Goal: Task Accomplishment & Management: Manage account settings

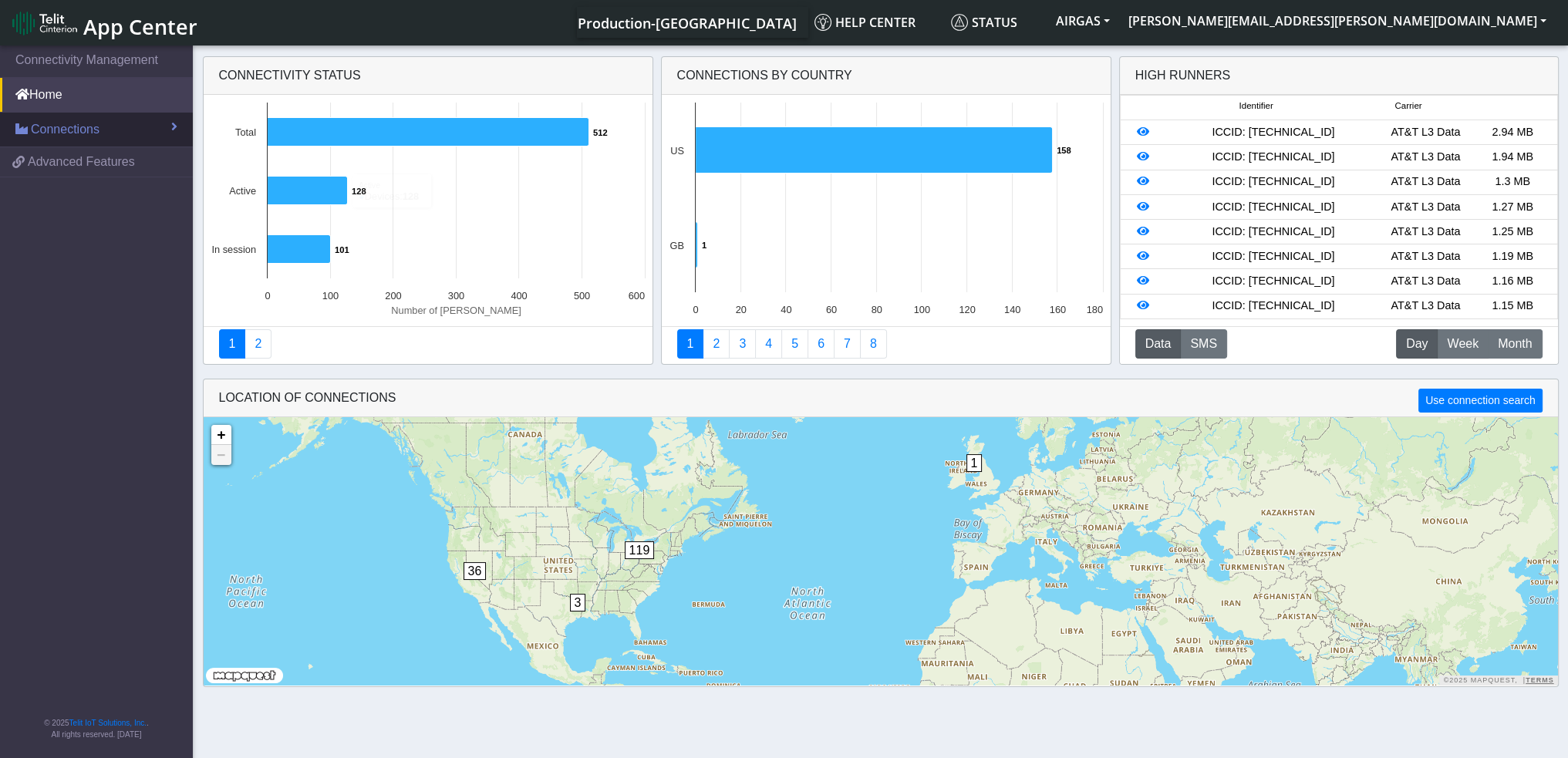
click at [71, 120] on span "Connections" at bounding box center [64, 129] width 69 height 19
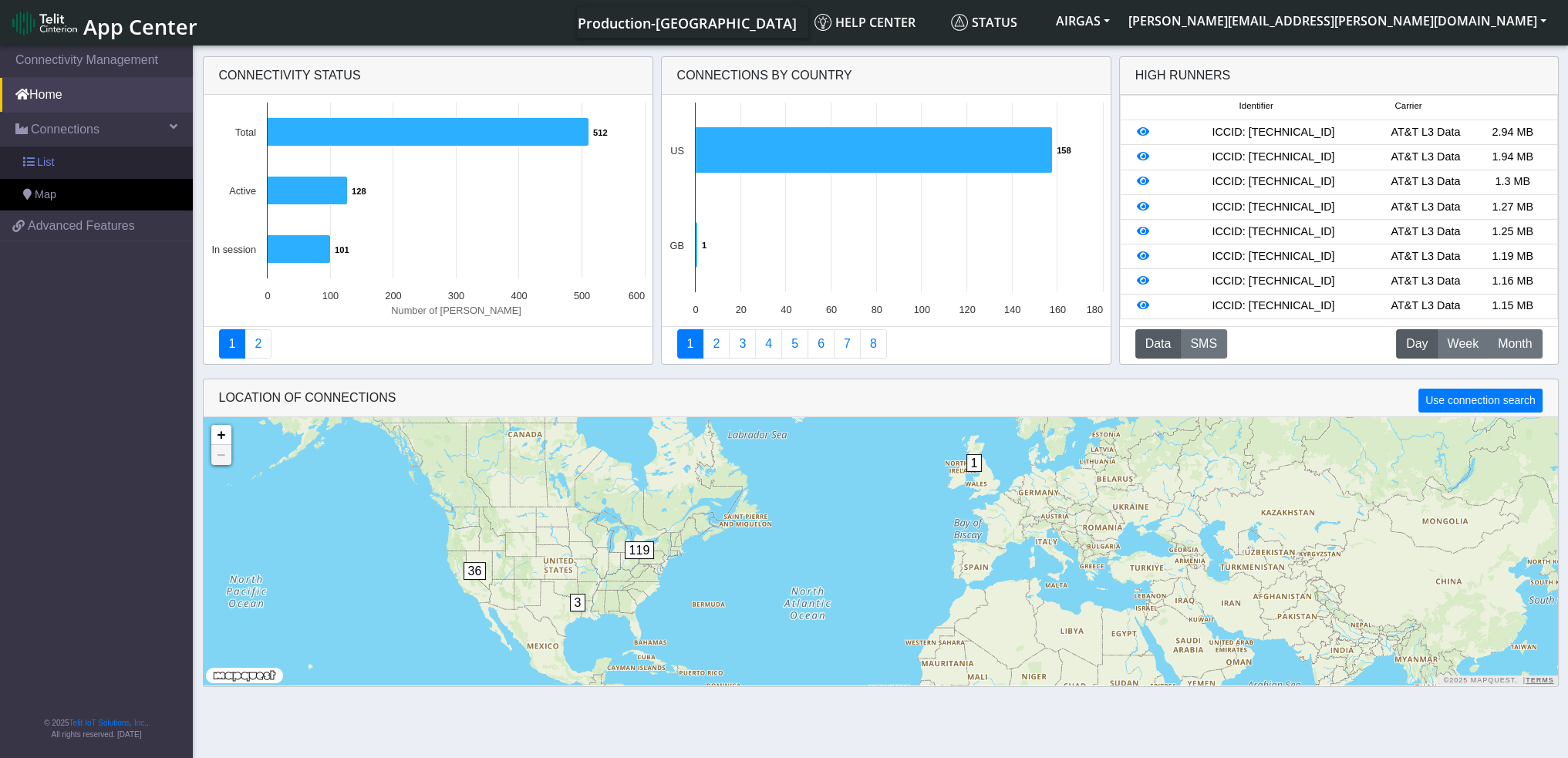
click at [71, 163] on link "List" at bounding box center [96, 163] width 192 height 32
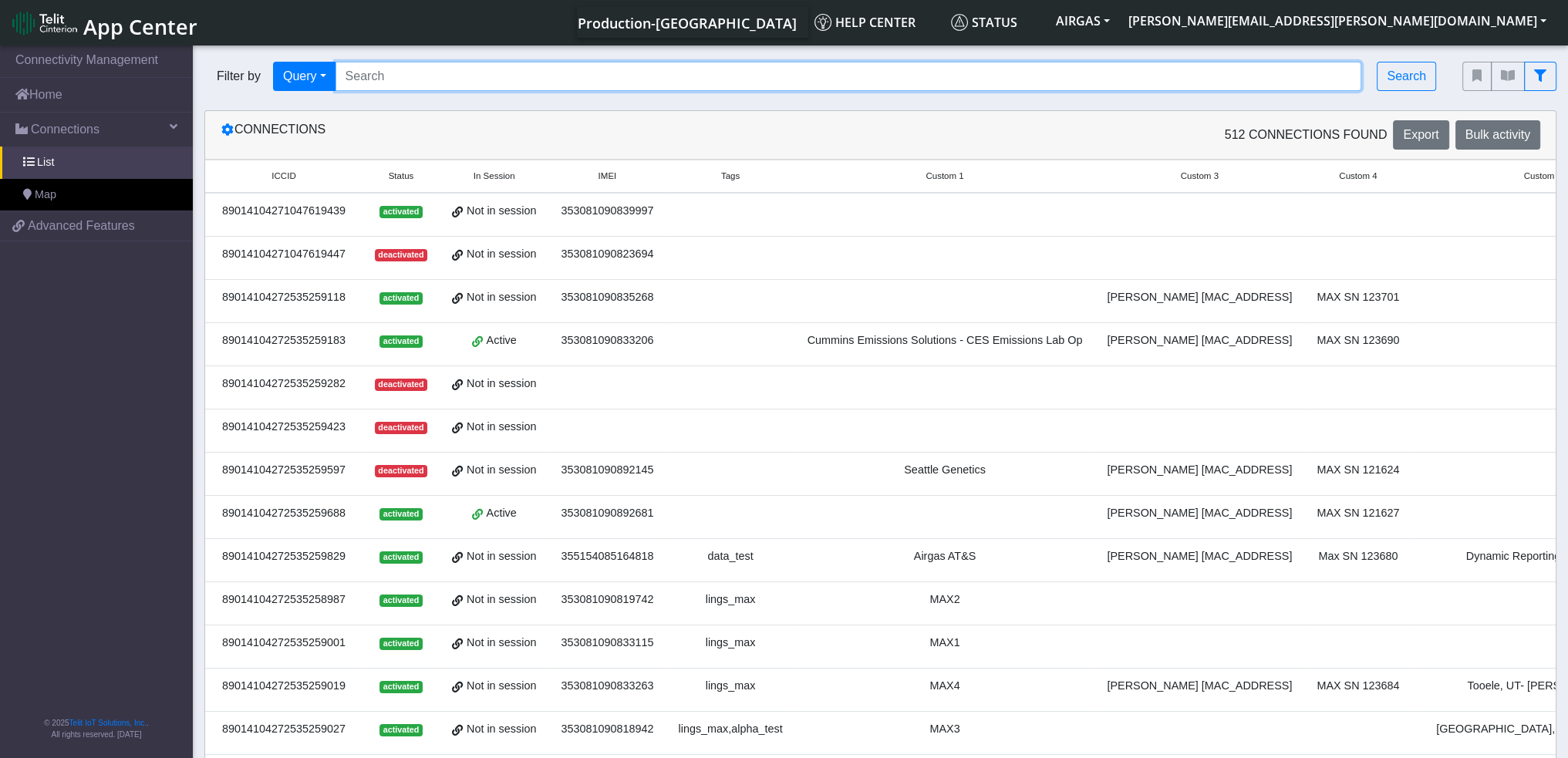
click at [388, 82] on input "Search..." at bounding box center [848, 76] width 1027 height 30
drag, startPoint x: 558, startPoint y: 85, endPoint x: 558, endPoint y: 70, distance: 15.0
click at [558, 85] on input "Search..." at bounding box center [848, 76] width 1027 height 30
paste input "89014104273788623554 89014104273788623679 89014104273788622986 8901410427378862…"
type input "89014104273788623554 89014104273788623679 89014104273788622986 8901410427378862…"
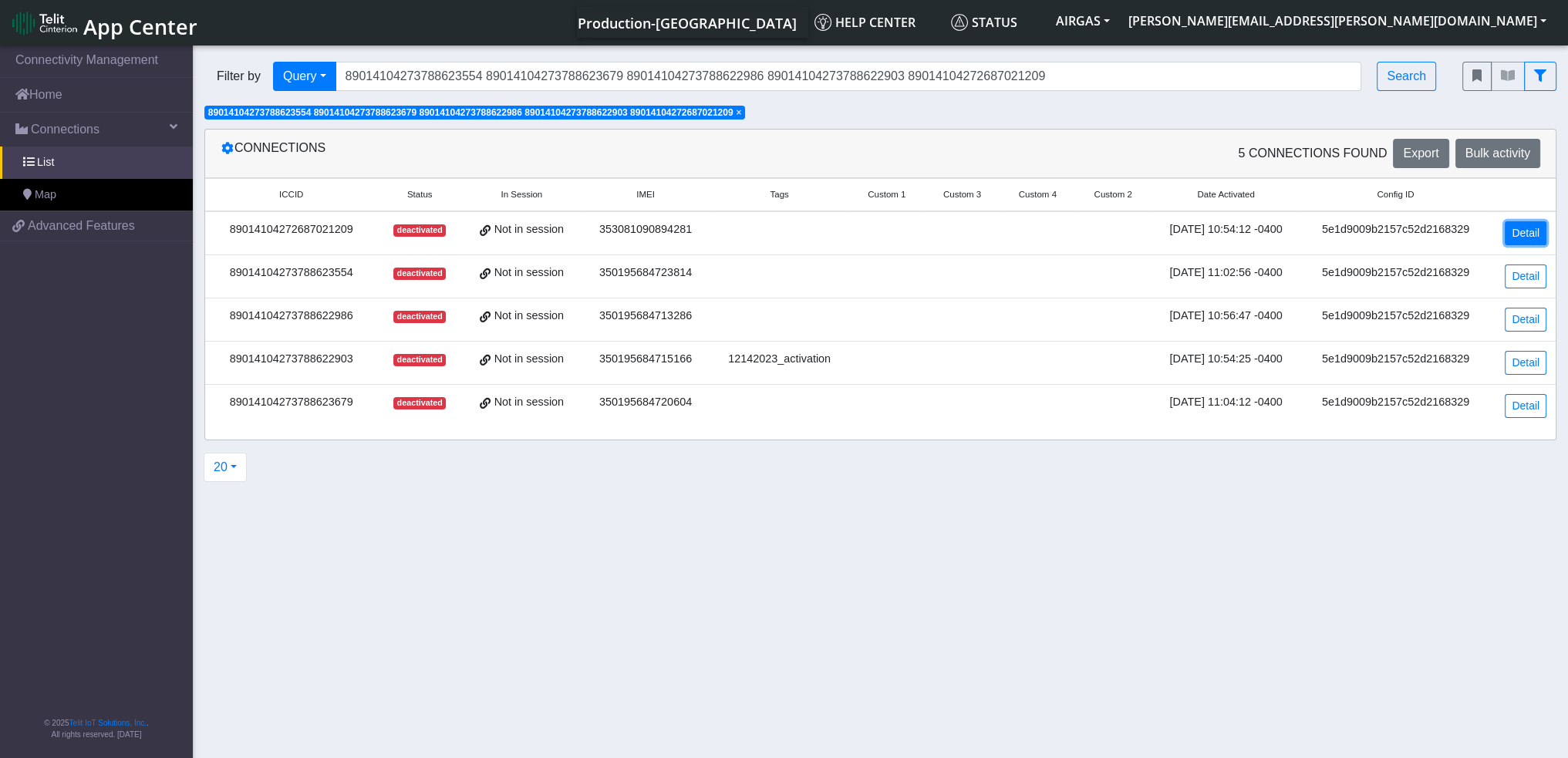
click at [1526, 239] on link "Detail" at bounding box center [1525, 233] width 42 height 24
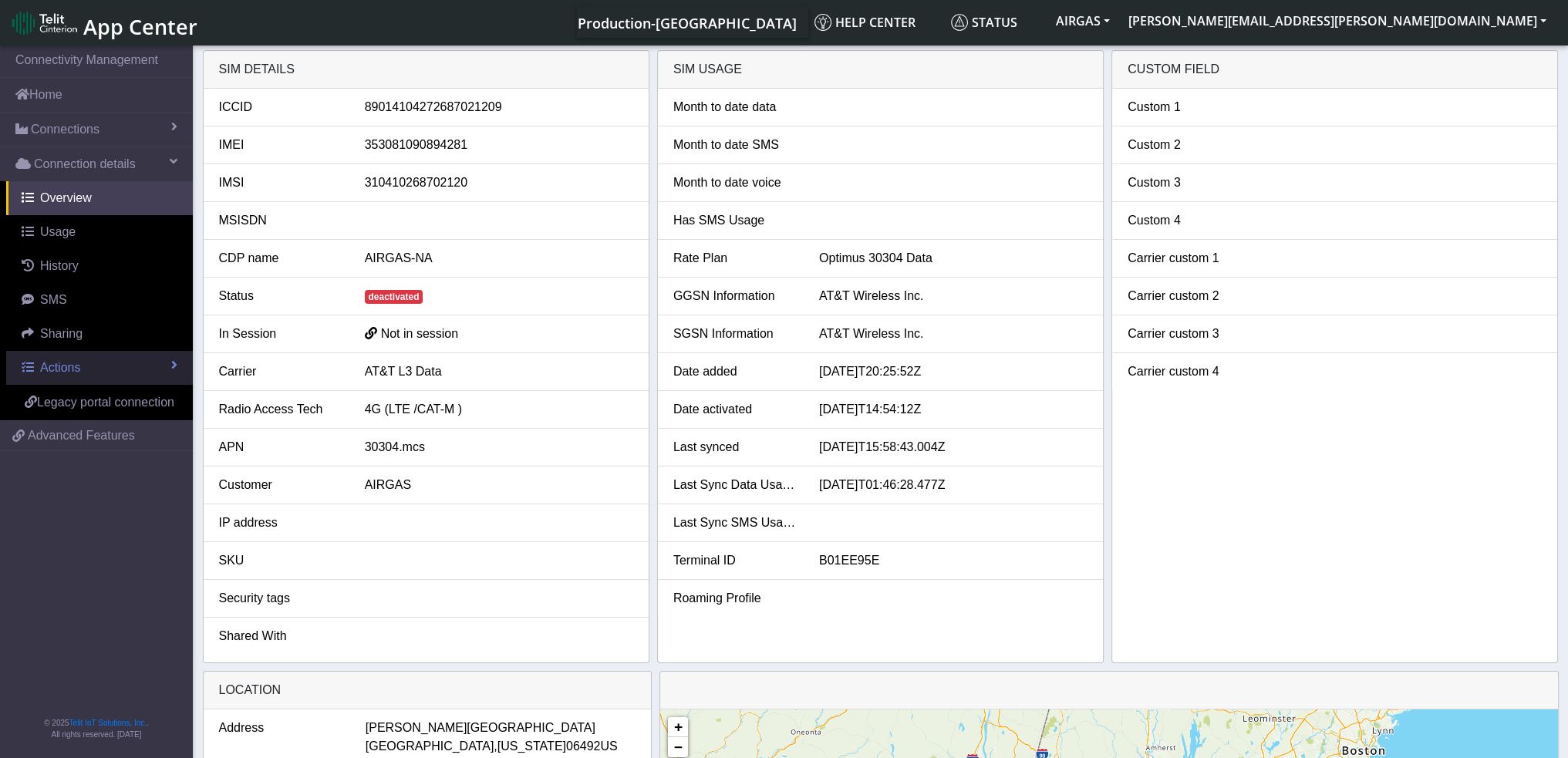
click at [68, 365] on span "Actions" at bounding box center [60, 367] width 40 height 13
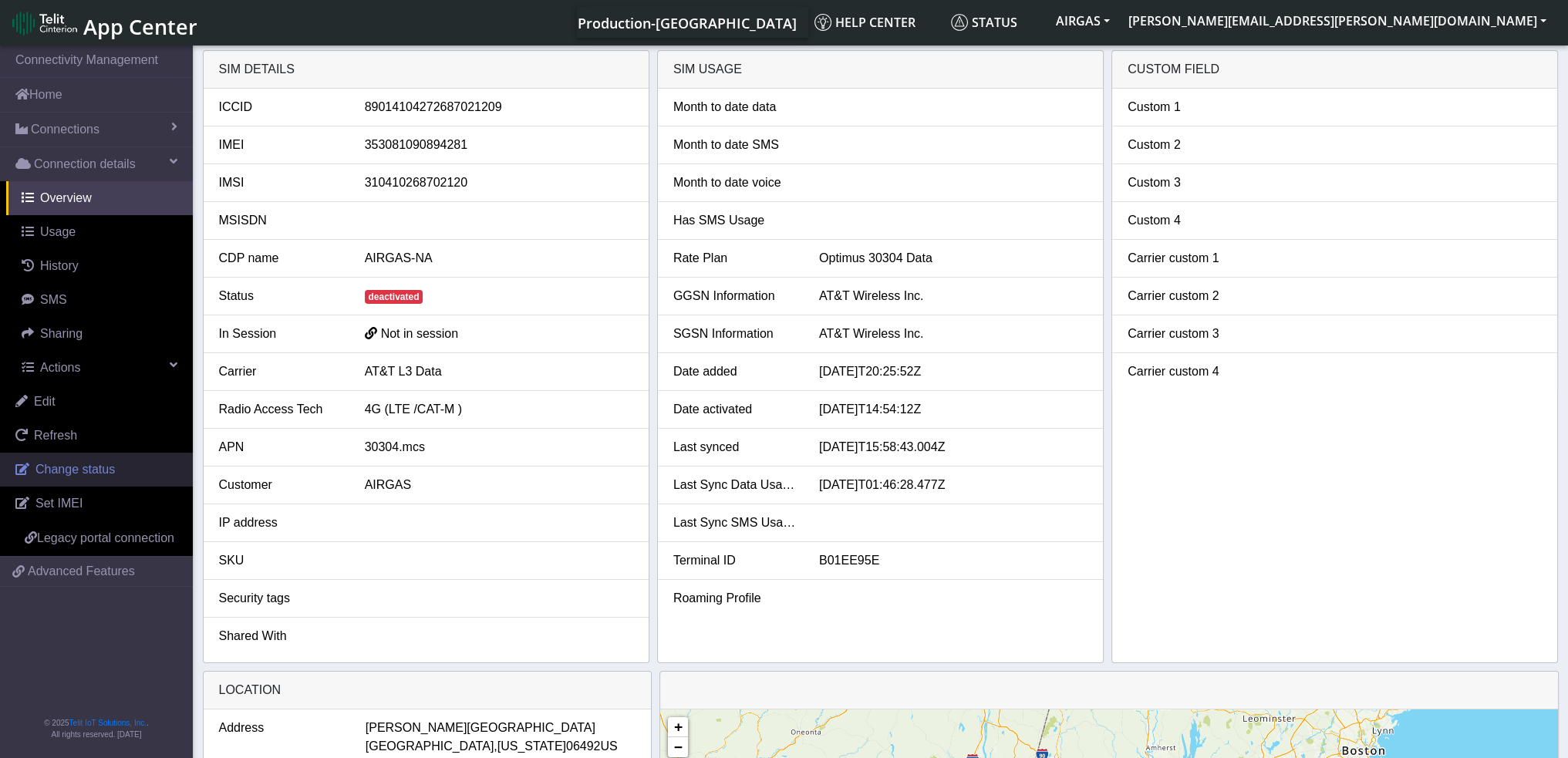
click at [75, 473] on span "Change status" at bounding box center [75, 469] width 80 height 13
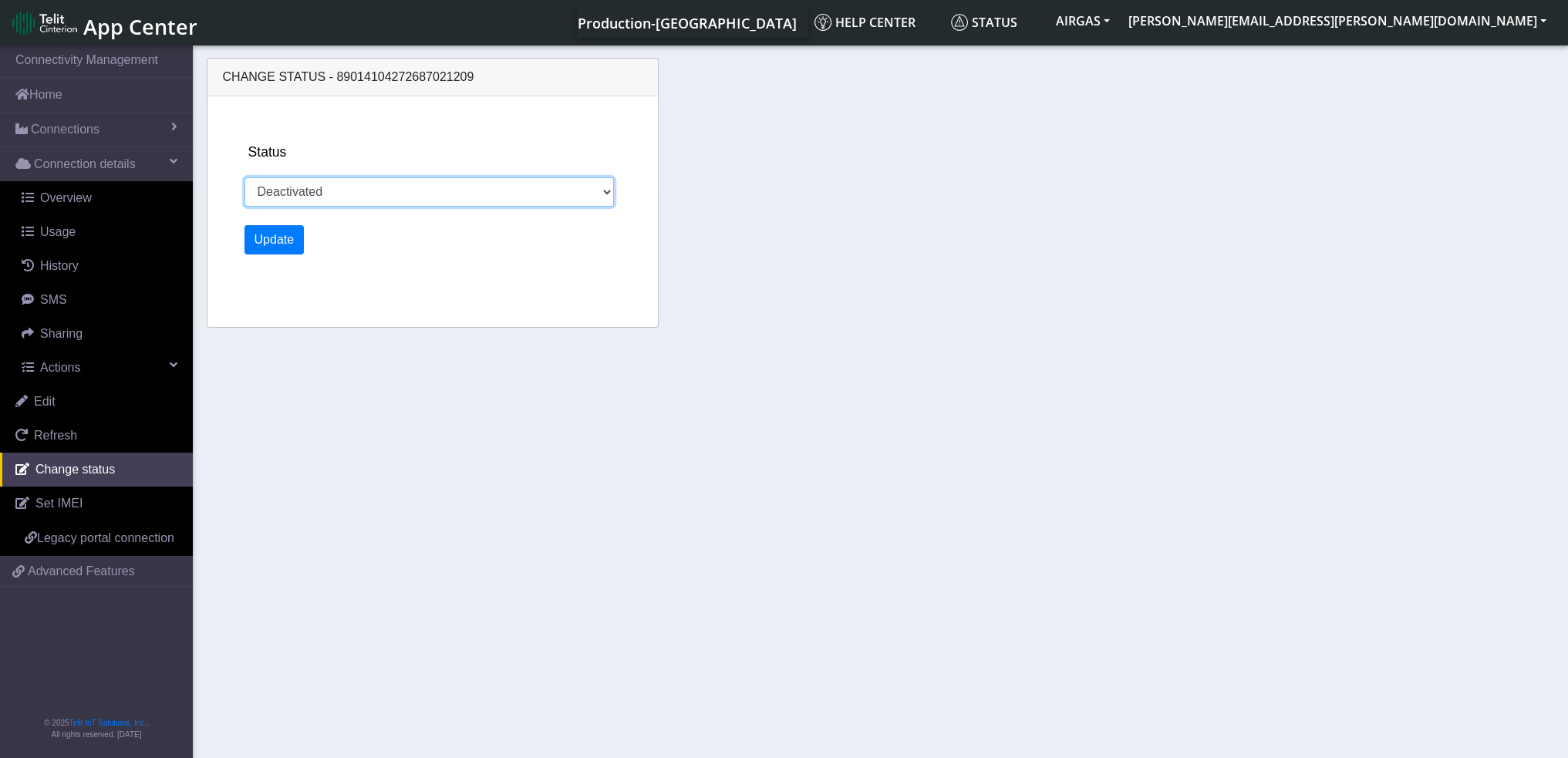
click at [330, 178] on select "Activated Deactivated" at bounding box center [430, 192] width 371 height 30
select select "activated"
click at [244, 177] on select "Activated Deactivated" at bounding box center [430, 192] width 371 height 30
click at [271, 255] on div "Status Activated Deactivated Update" at bounding box center [449, 212] width 423 height 231
click at [271, 247] on button "Update" at bounding box center [274, 240] width 60 height 30
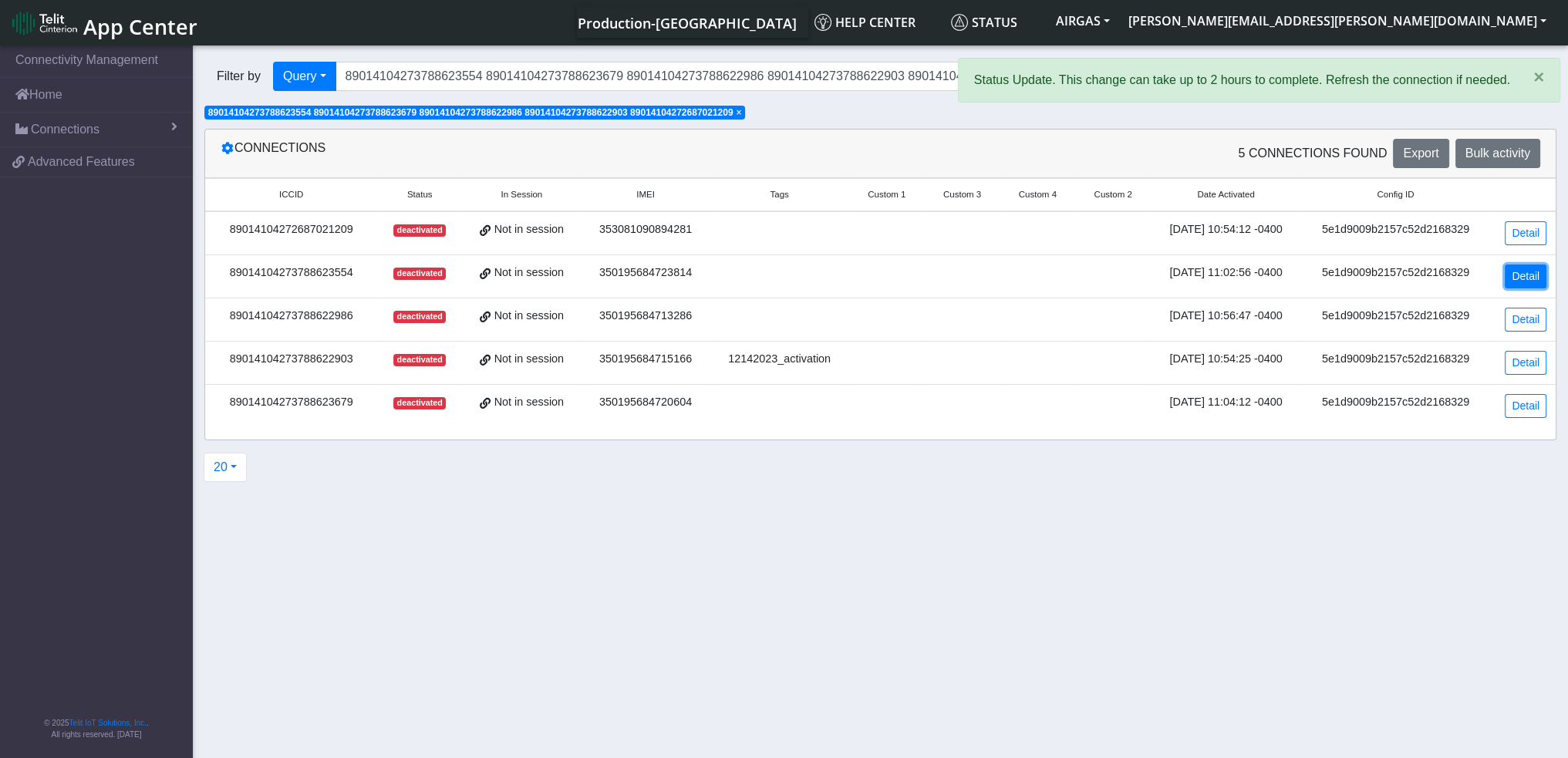
click at [1515, 268] on link "Detail" at bounding box center [1525, 277] width 42 height 24
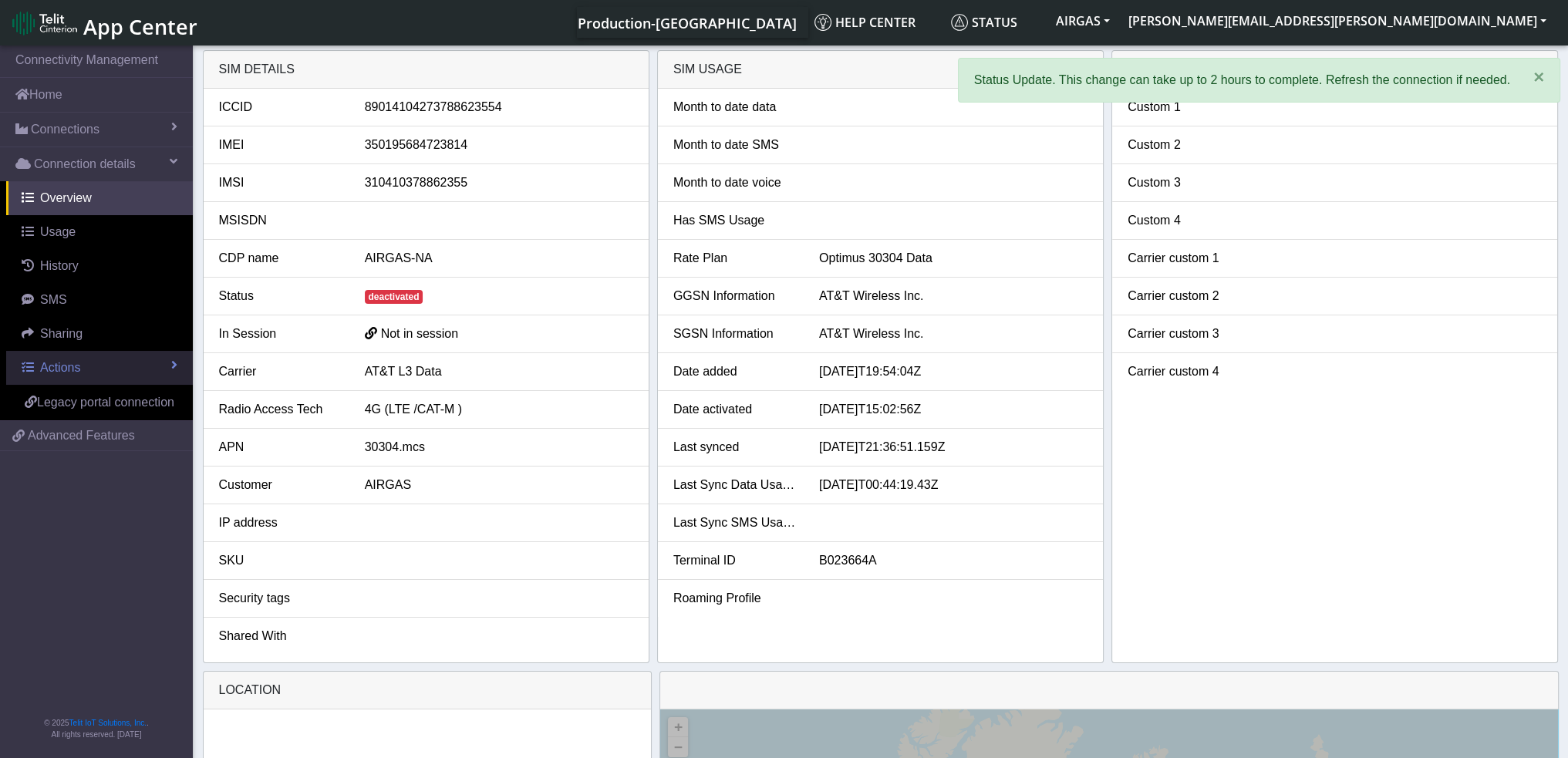
click at [38, 355] on link "Actions" at bounding box center [99, 368] width 187 height 34
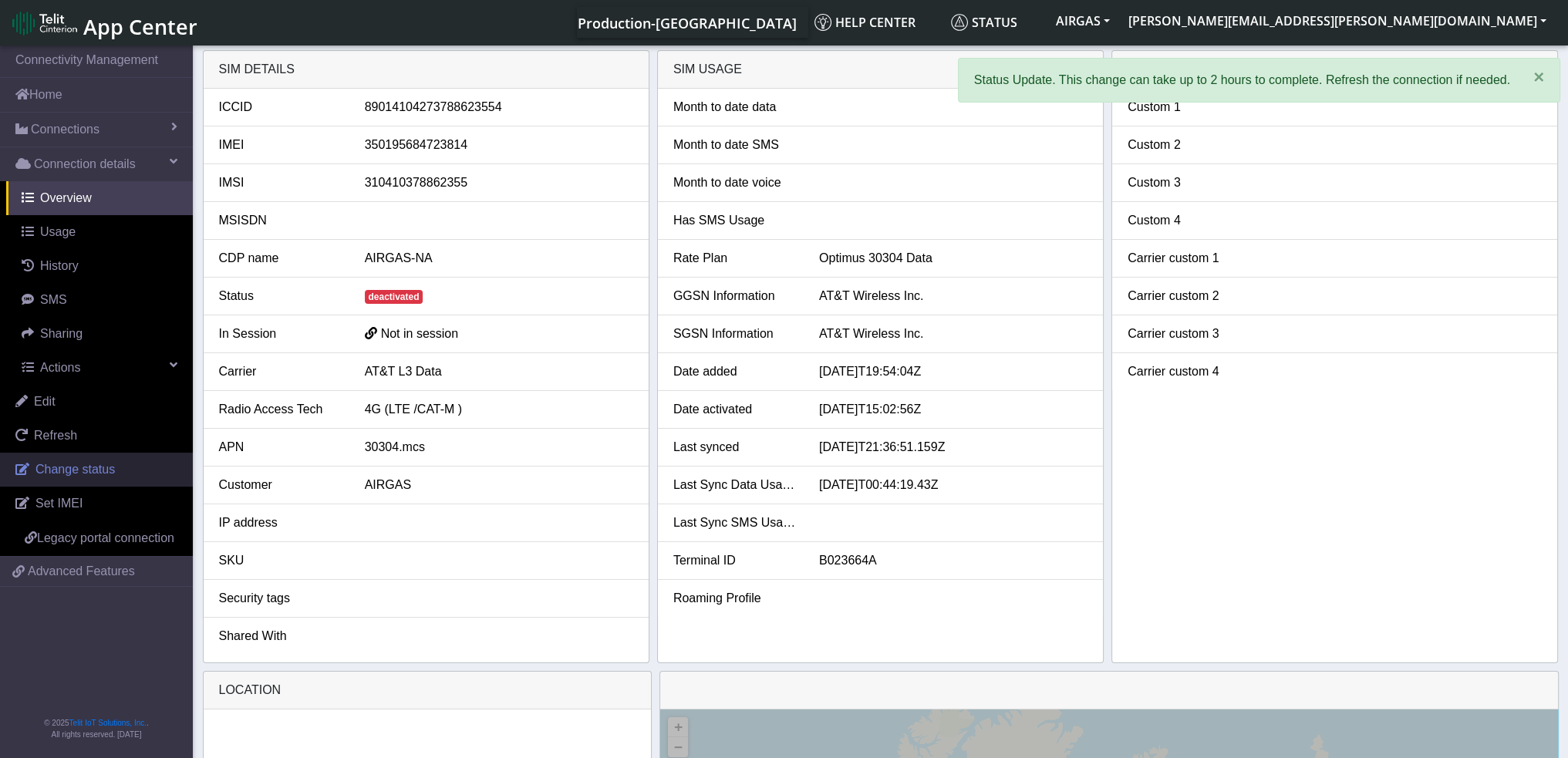
click at [70, 466] on span "Change status" at bounding box center [75, 469] width 80 height 13
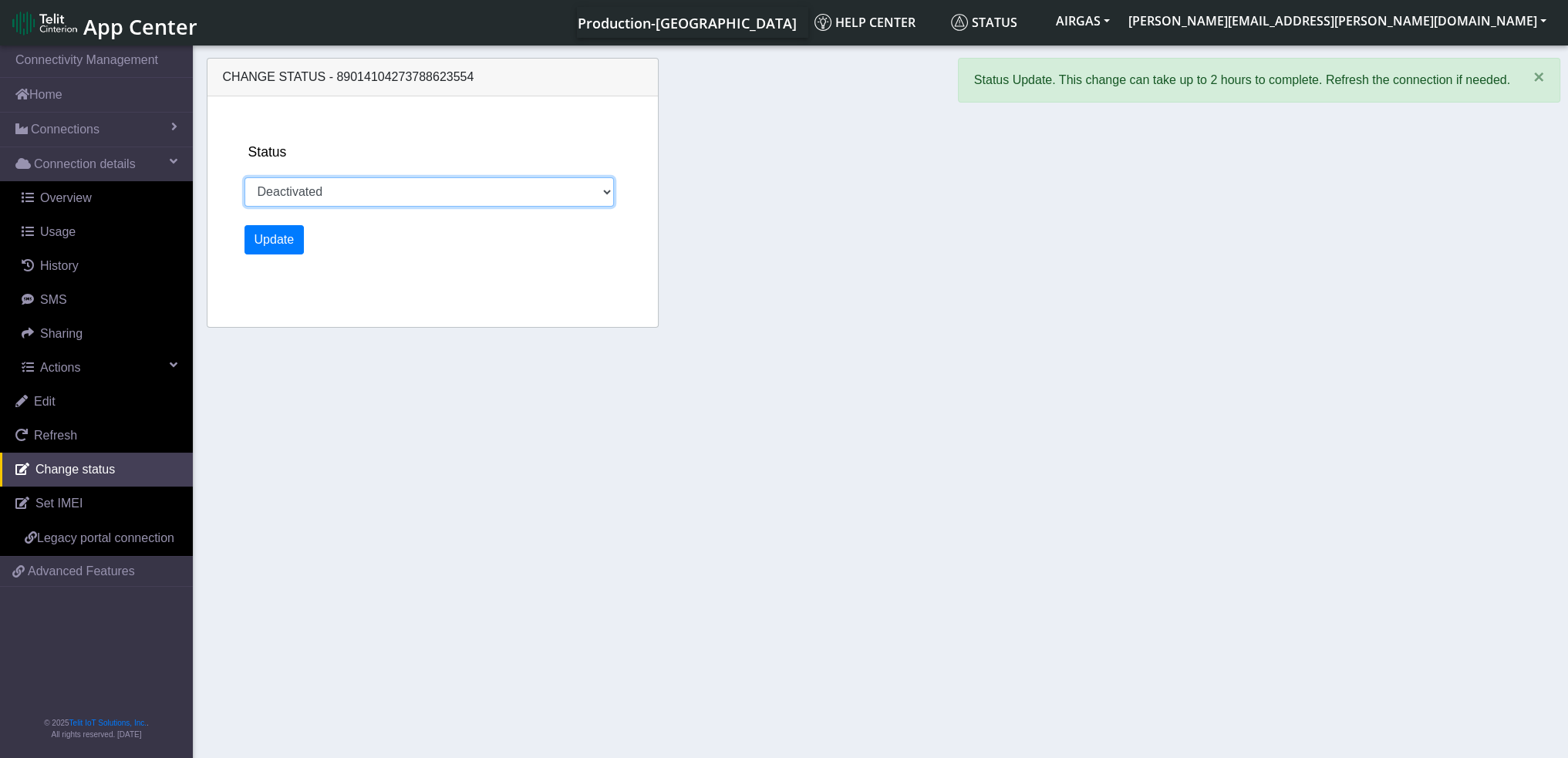
drag, startPoint x: 394, startPoint y: 188, endPoint x: 382, endPoint y: 202, distance: 18.4
click at [393, 189] on select "Activated Deactivated" at bounding box center [430, 192] width 371 height 30
select select "activated"
click at [244, 177] on select "Activated Deactivated" at bounding box center [430, 192] width 371 height 30
click at [270, 241] on button "Update" at bounding box center [274, 240] width 60 height 30
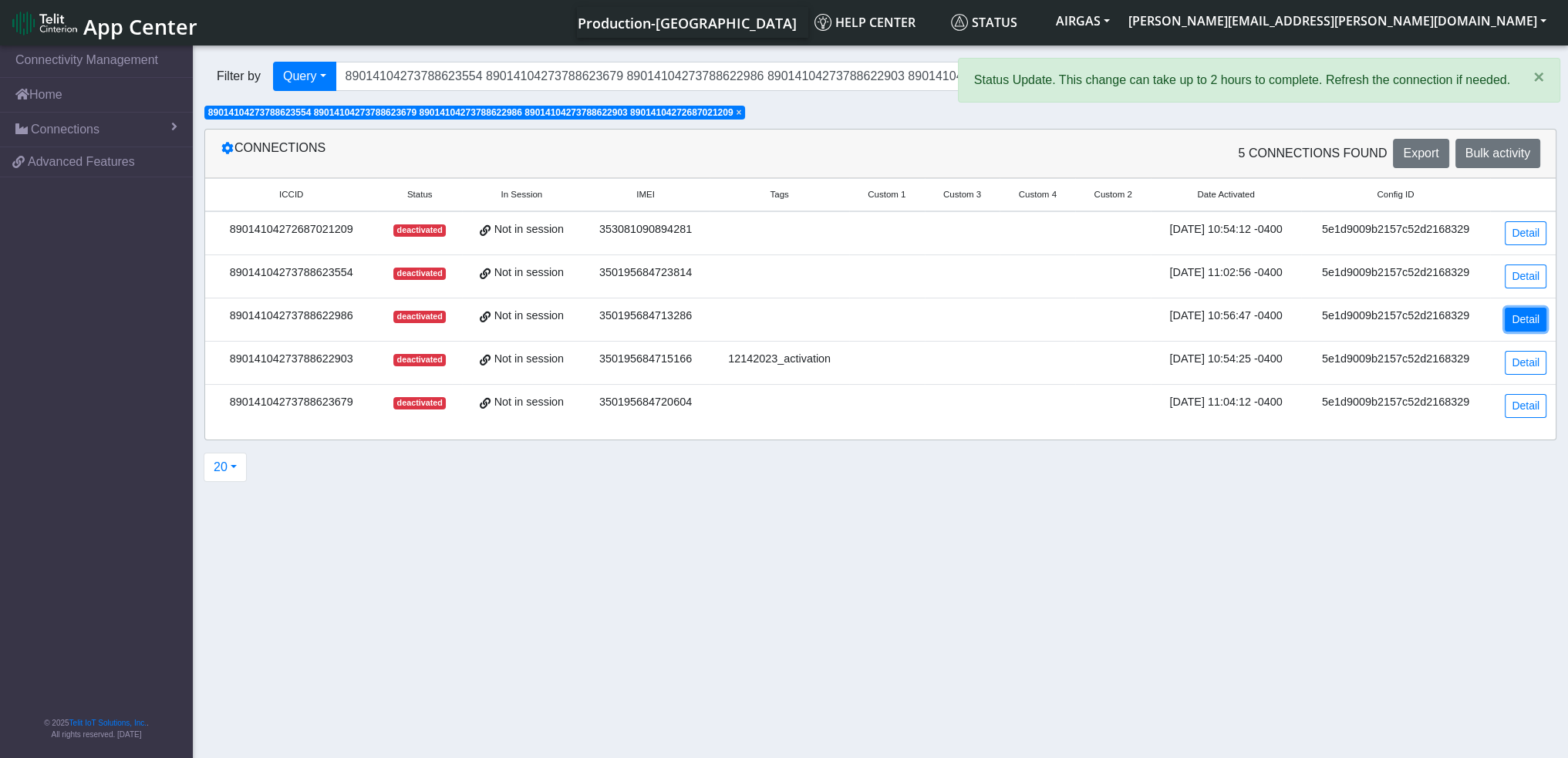
click at [1509, 317] on link "Detail" at bounding box center [1525, 319] width 42 height 24
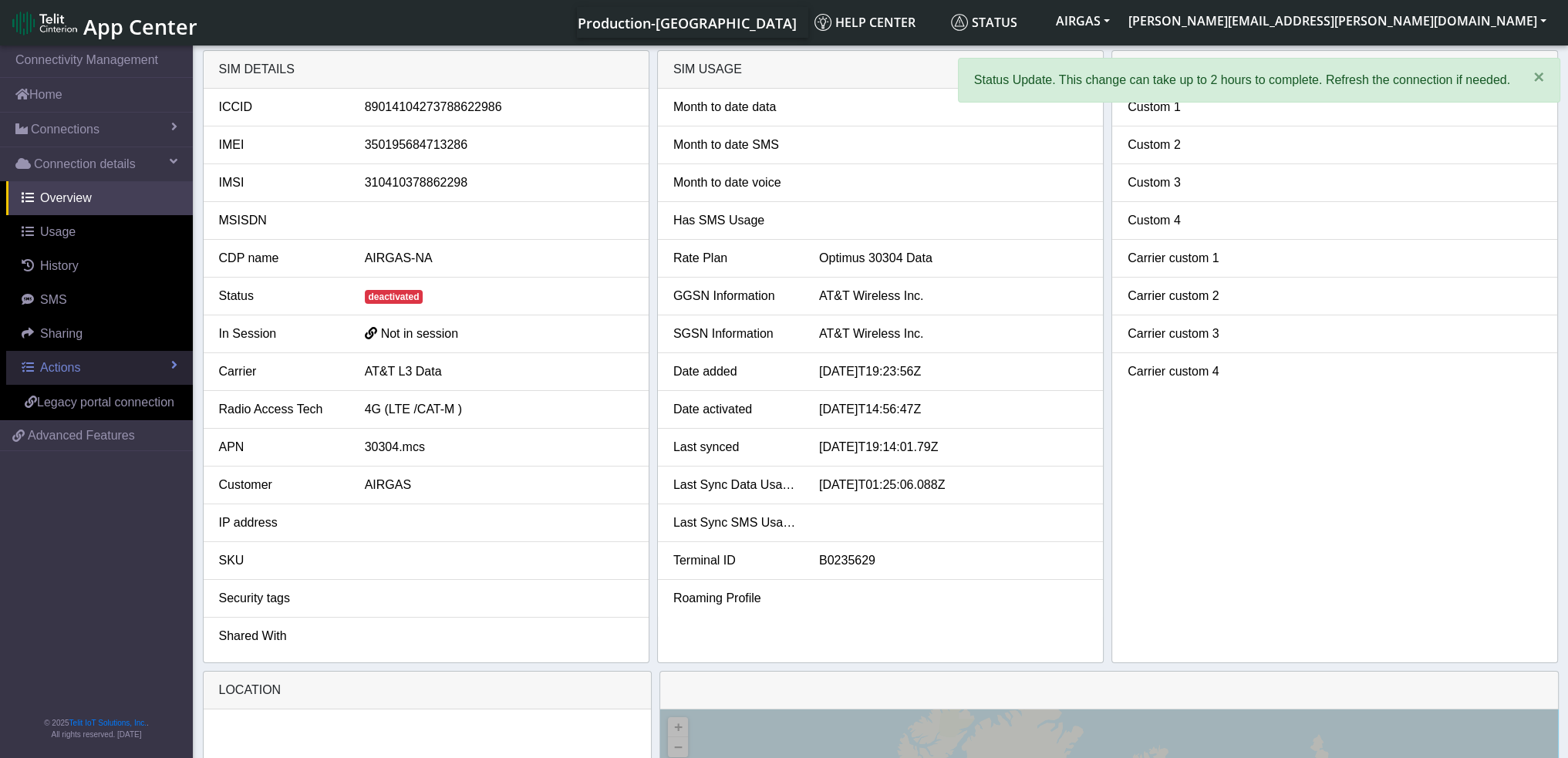
click at [75, 361] on span "Actions" at bounding box center [60, 367] width 40 height 13
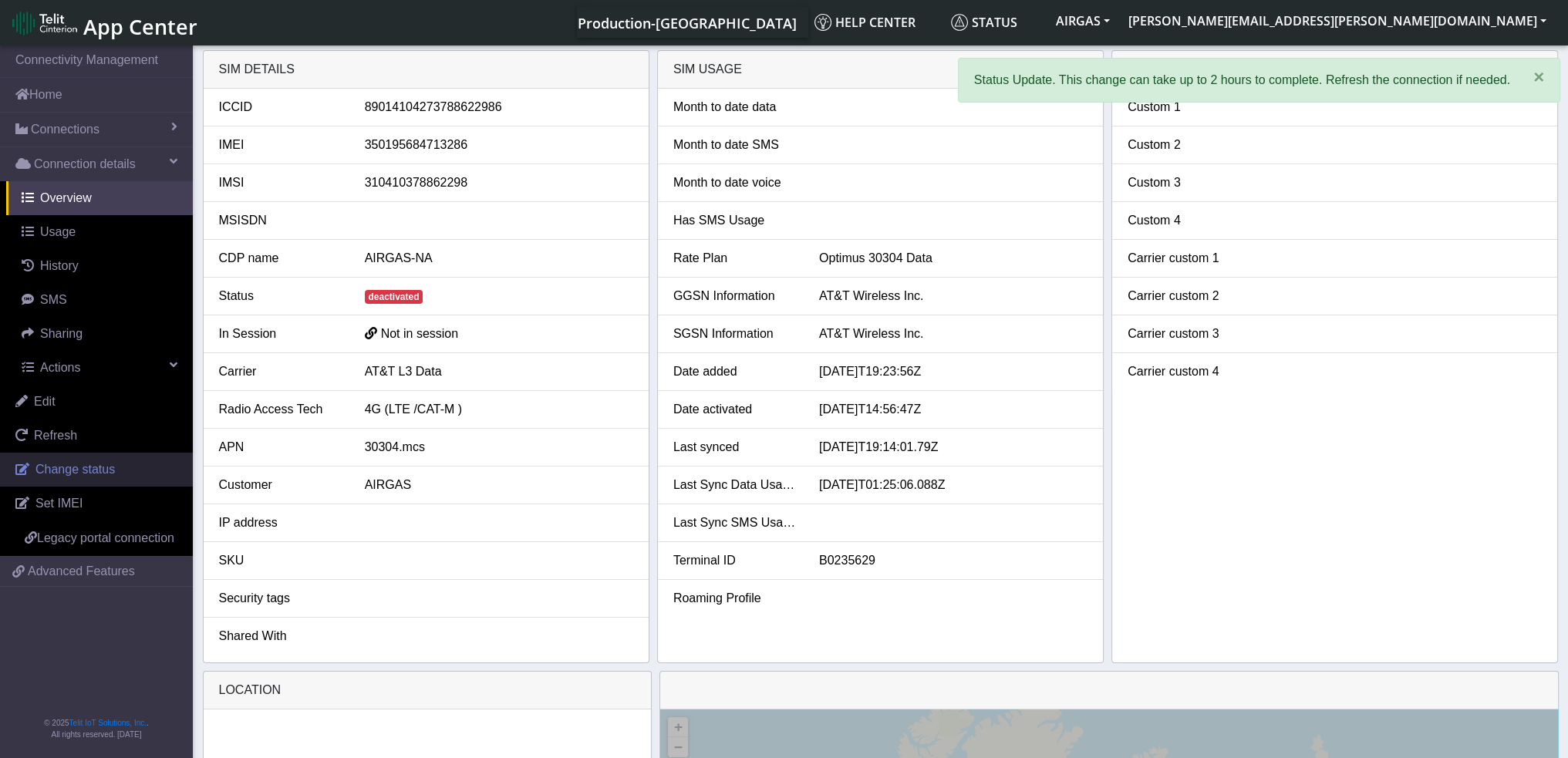
click at [77, 479] on link "Change status" at bounding box center [96, 470] width 192 height 34
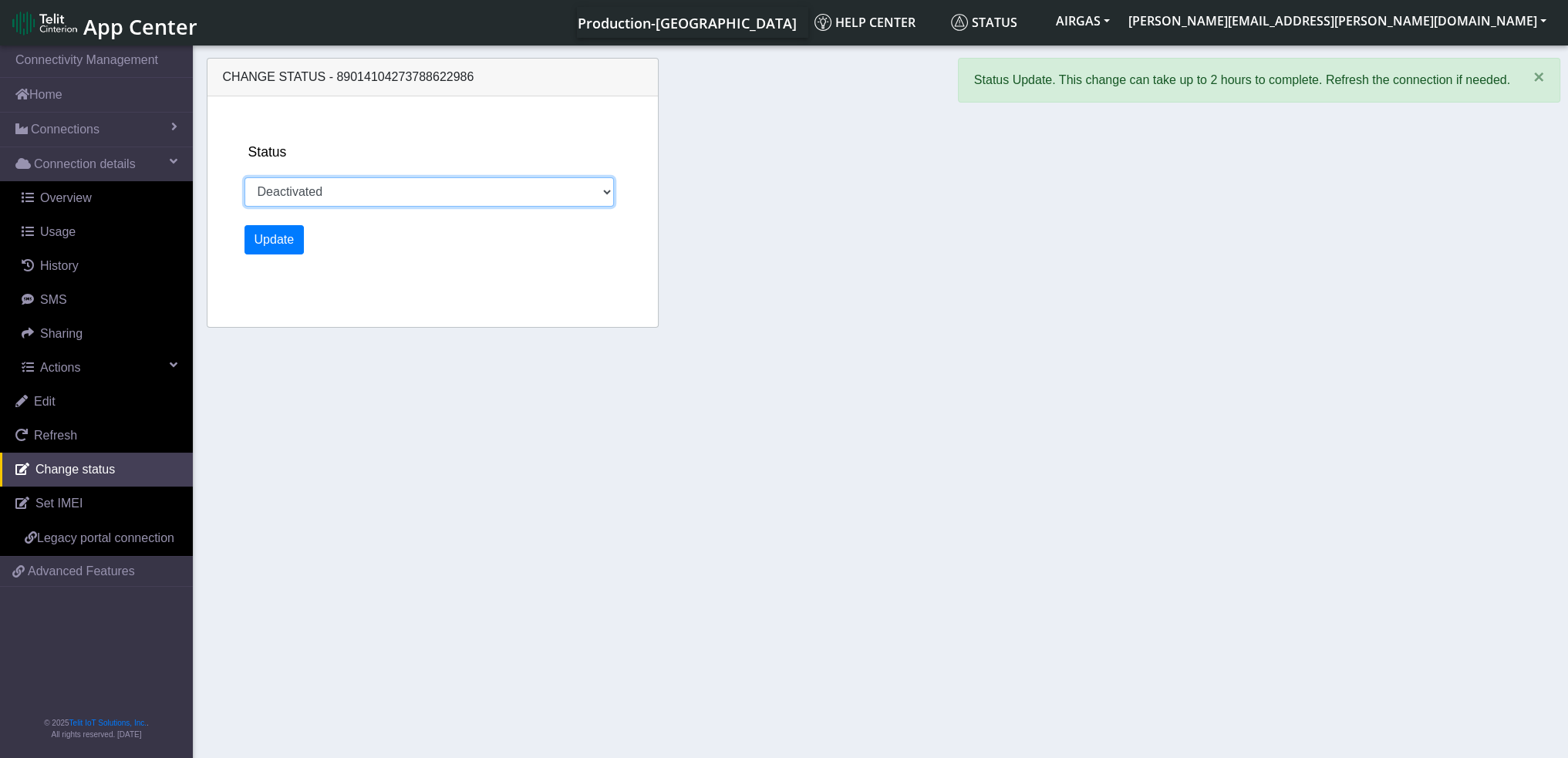
drag, startPoint x: 331, startPoint y: 192, endPoint x: 330, endPoint y: 204, distance: 12.0
click at [331, 192] on select "Activated Deactivated" at bounding box center [430, 192] width 371 height 30
select select "activated"
click at [244, 177] on select "Activated Deactivated" at bounding box center [430, 192] width 371 height 30
click at [282, 227] on button "Update" at bounding box center [274, 240] width 60 height 30
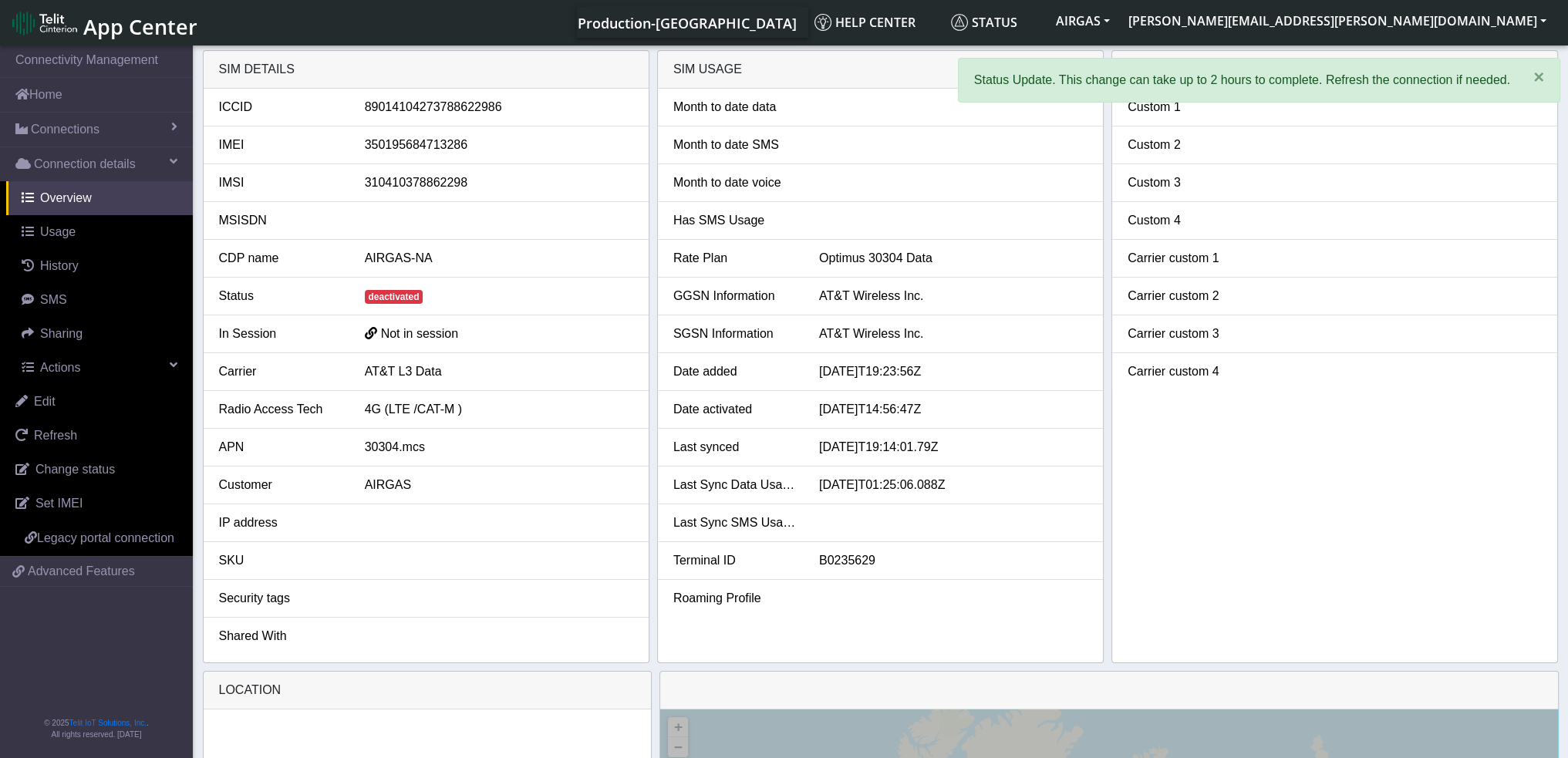
select select "deactivated"
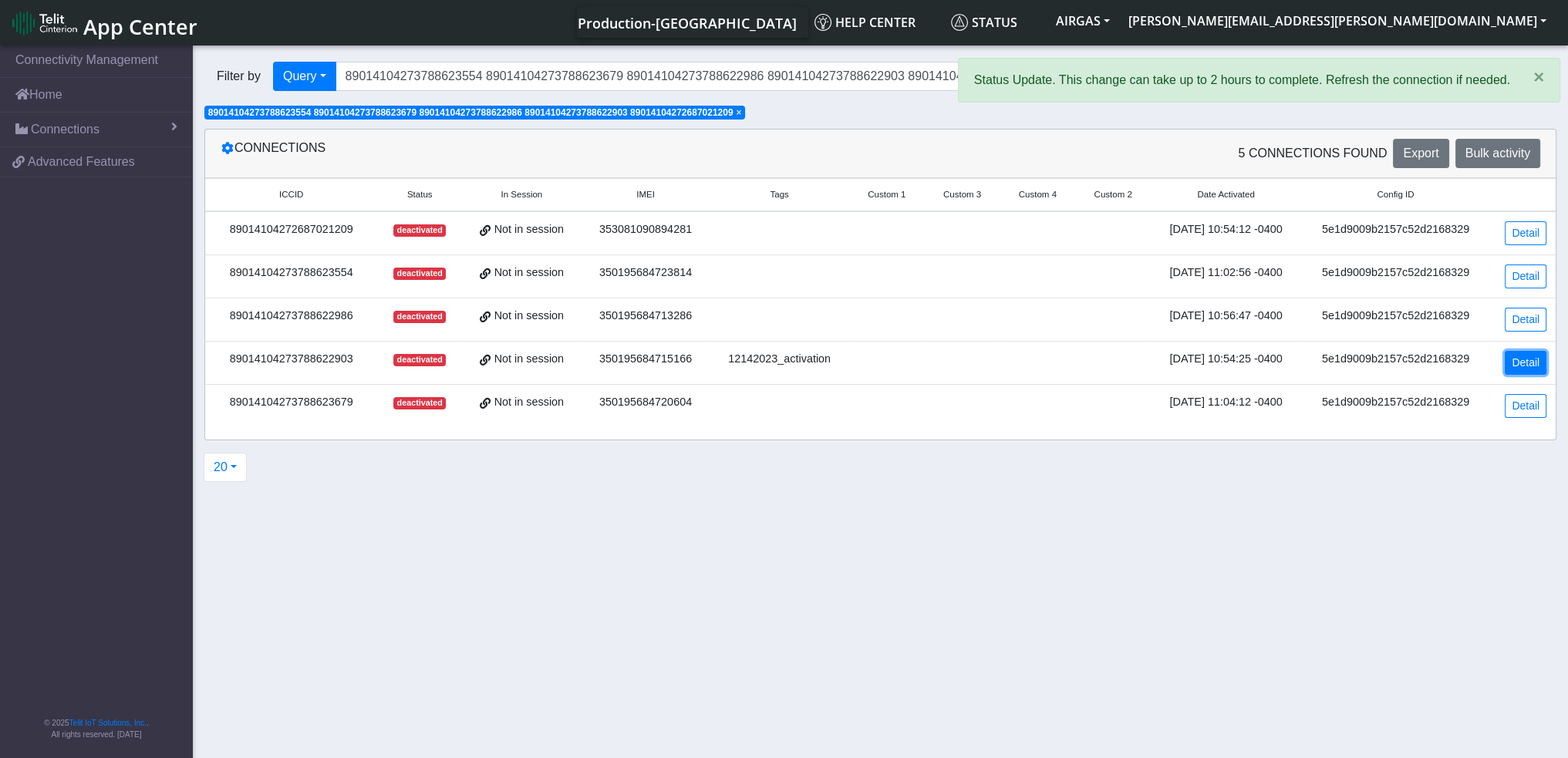
click at [1524, 366] on link "Detail" at bounding box center [1525, 362] width 42 height 24
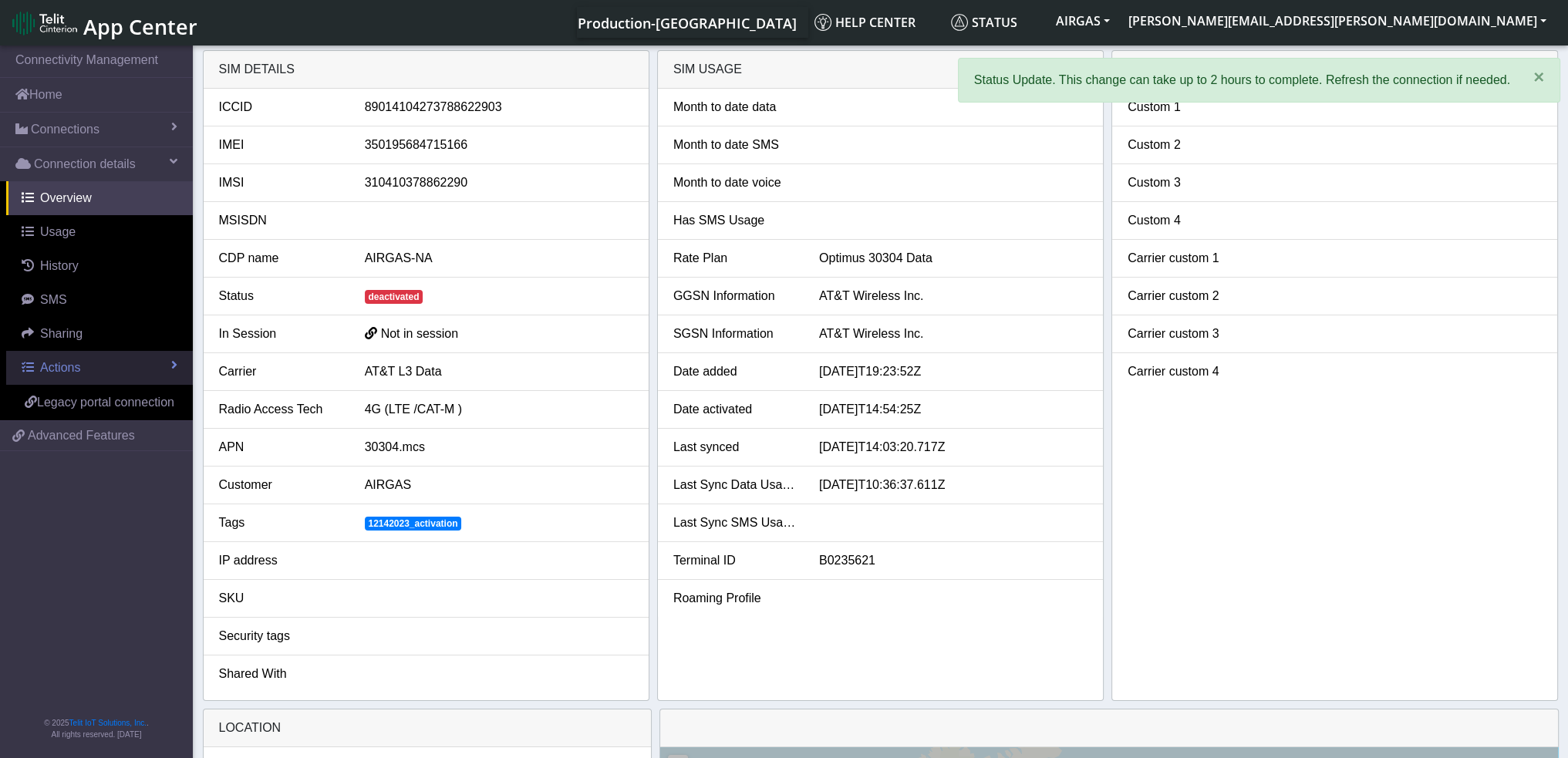
click at [58, 369] on span "Actions" at bounding box center [60, 367] width 40 height 13
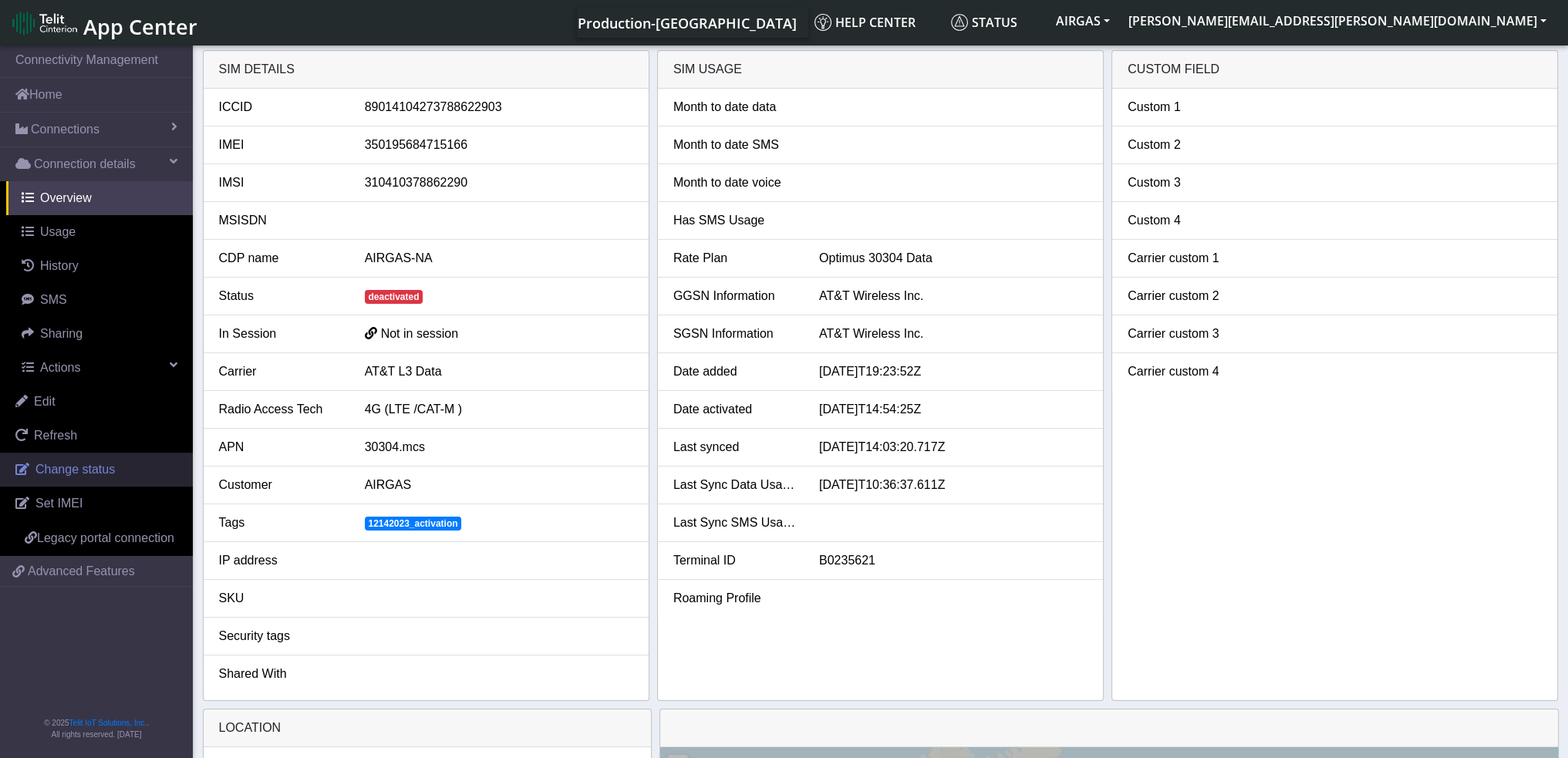
click at [75, 474] on span "Change status" at bounding box center [75, 469] width 80 height 13
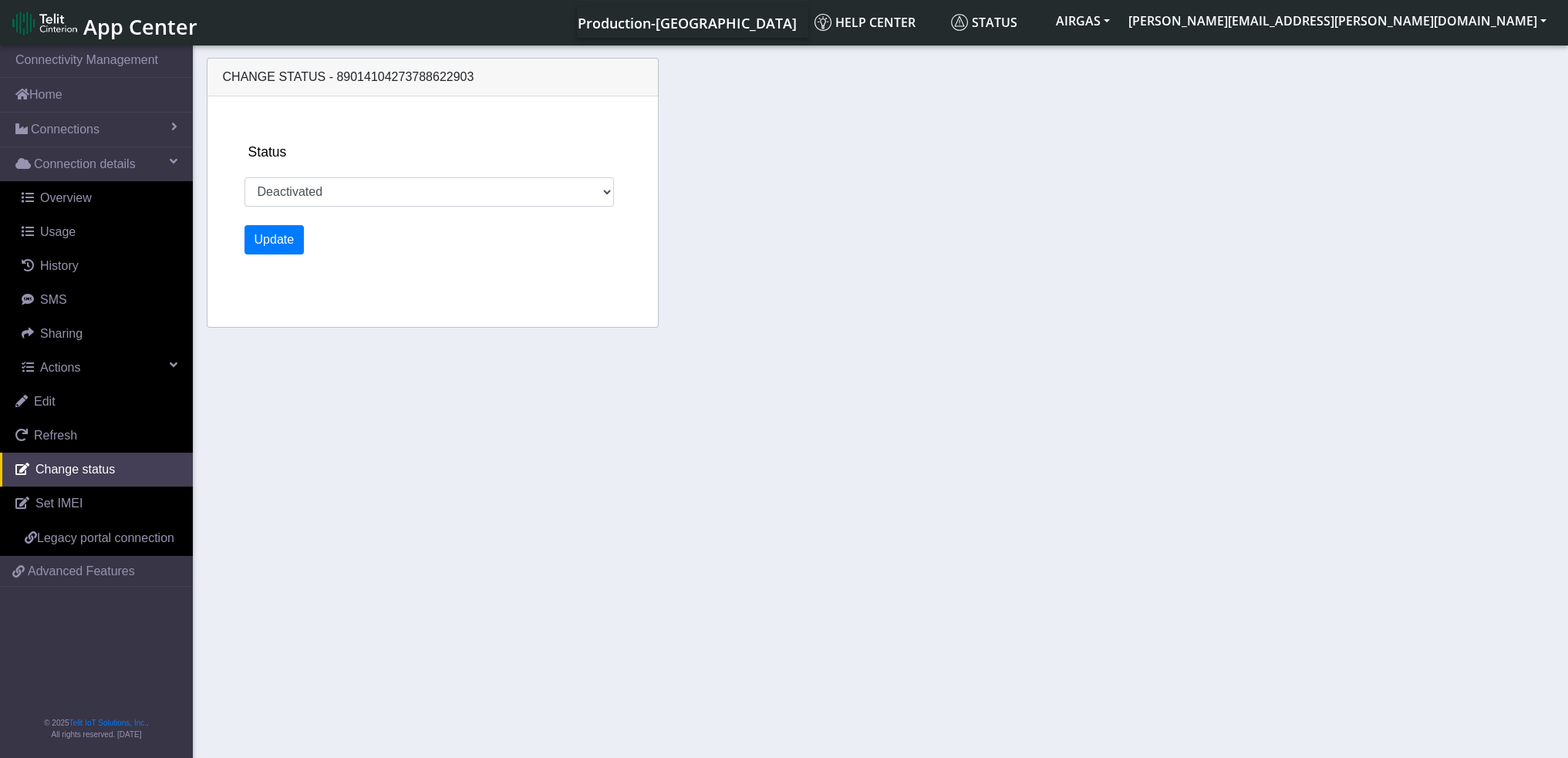
click at [288, 206] on div "Status Activated Deactivated Update" at bounding box center [449, 212] width 423 height 231
click at [293, 208] on div "Status Activated Deactivated Update" at bounding box center [449, 212] width 423 height 231
click at [291, 192] on select "Activated Deactivated" at bounding box center [430, 192] width 371 height 30
select select "activated"
click at [244, 177] on select "Activated Deactivated" at bounding box center [430, 192] width 371 height 30
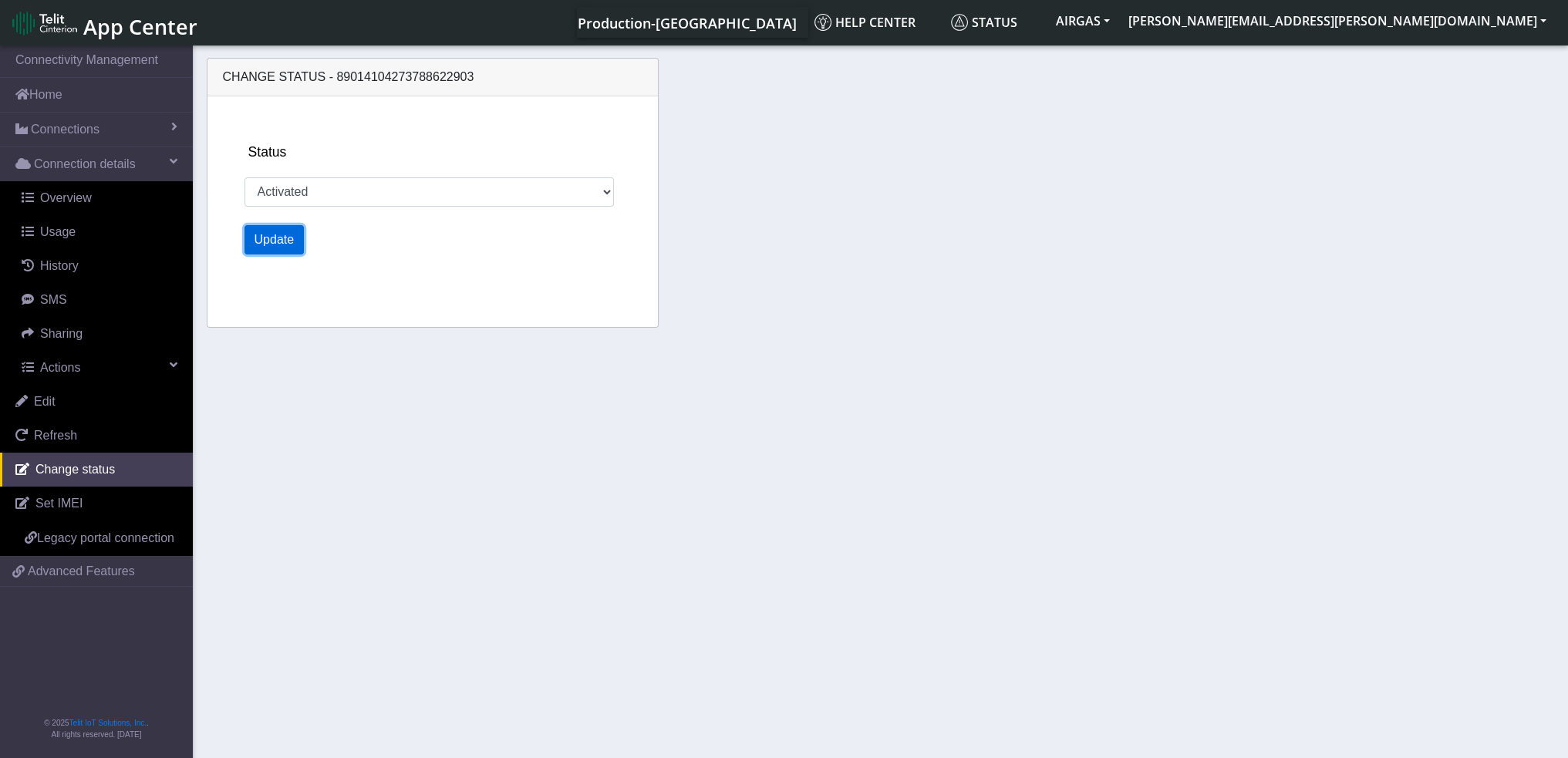
click at [265, 242] on button "Update" at bounding box center [274, 240] width 60 height 30
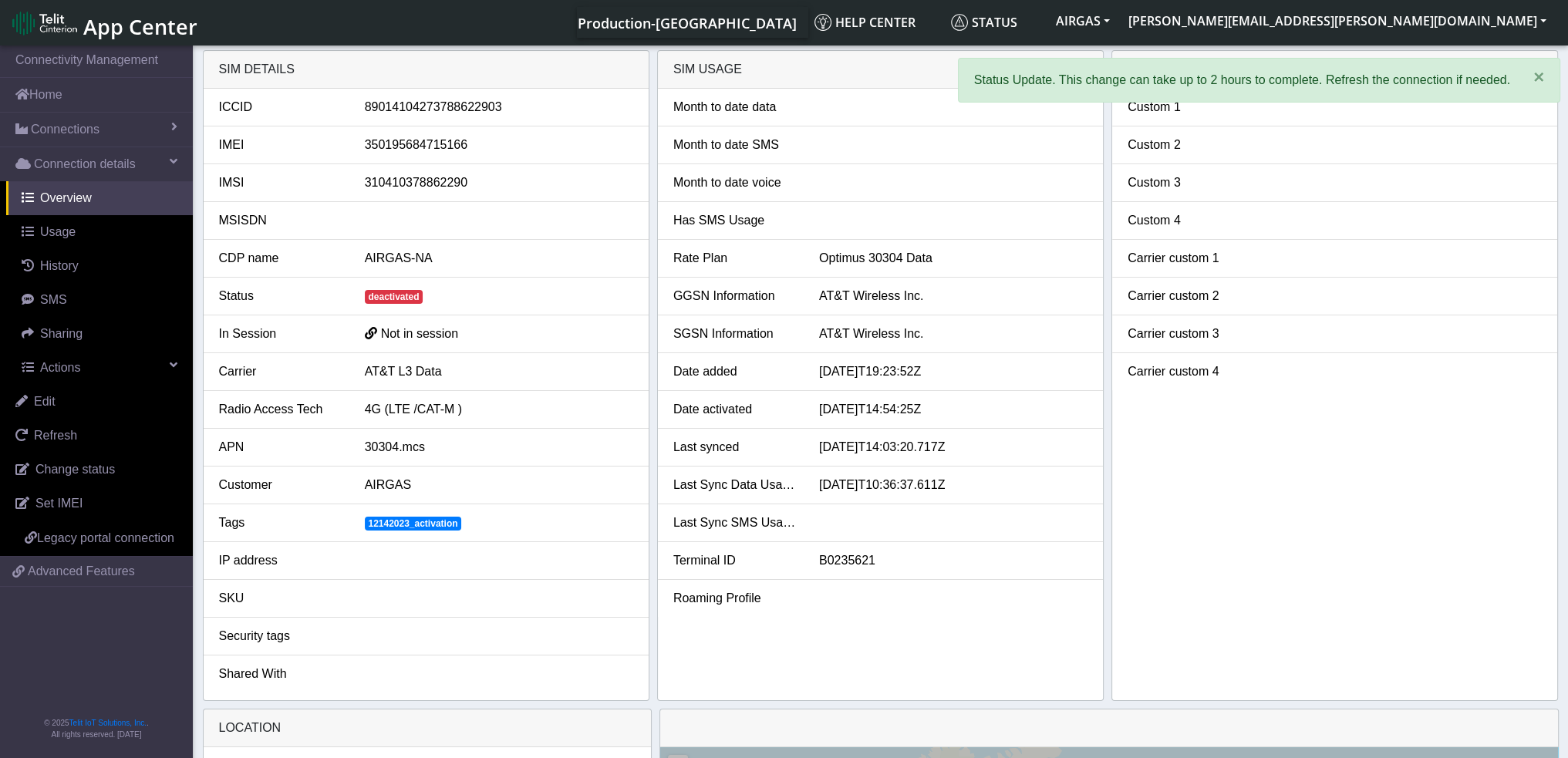
select select "deactivated"
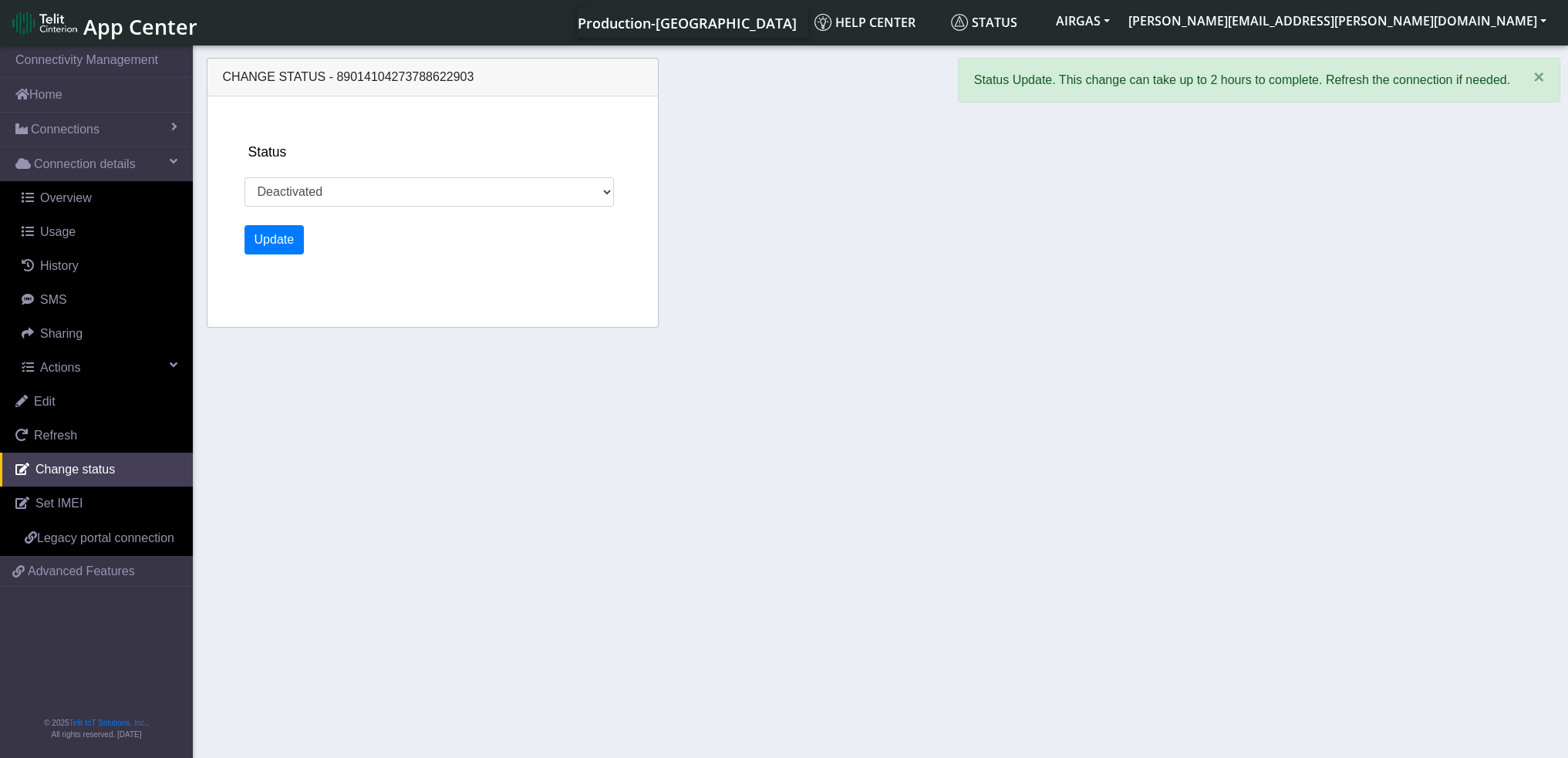
drag, startPoint x: 671, startPoint y: 275, endPoint x: 919, endPoint y: 304, distance: 249.7
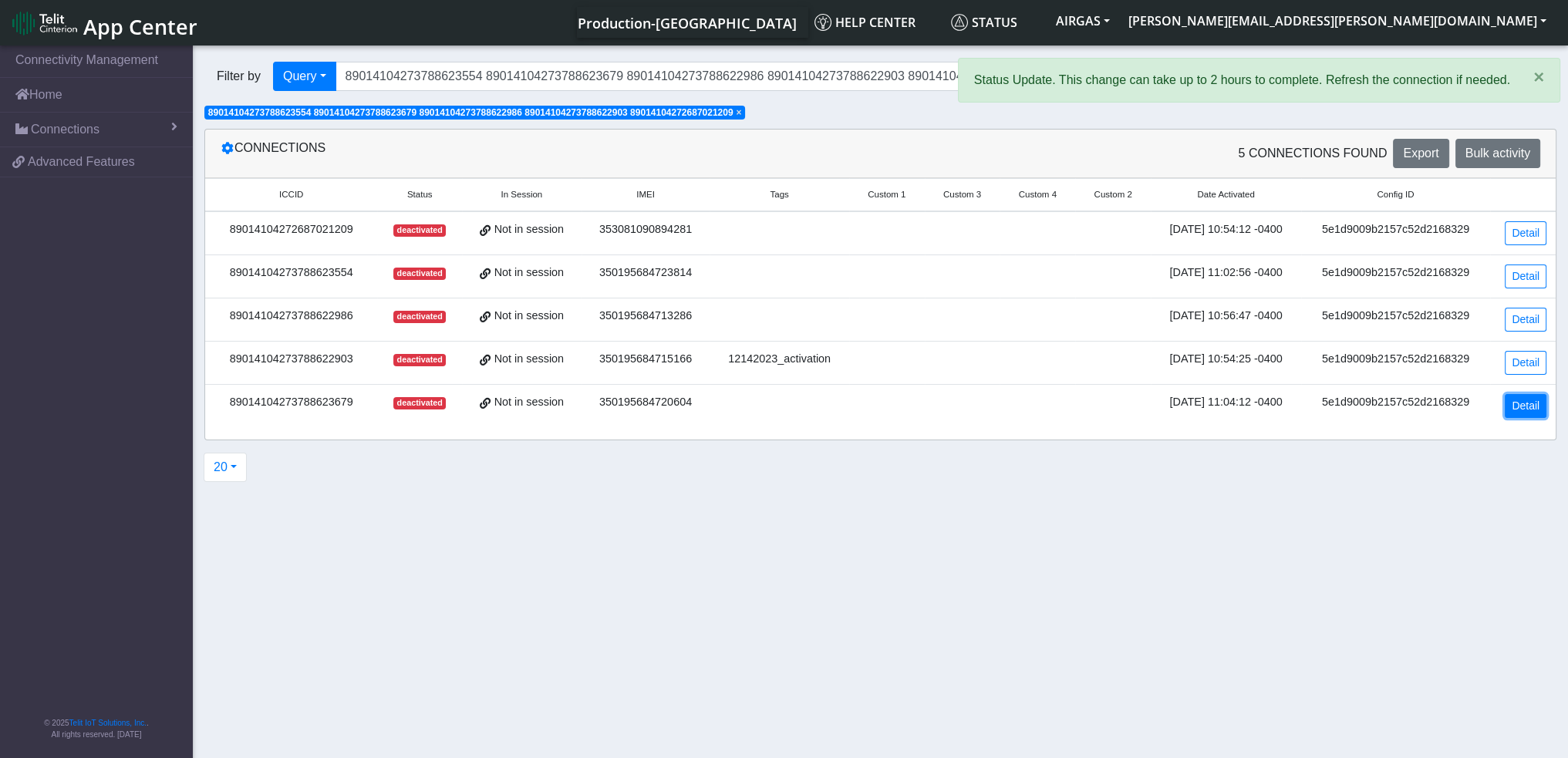
click at [1535, 401] on link "Detail" at bounding box center [1525, 405] width 42 height 24
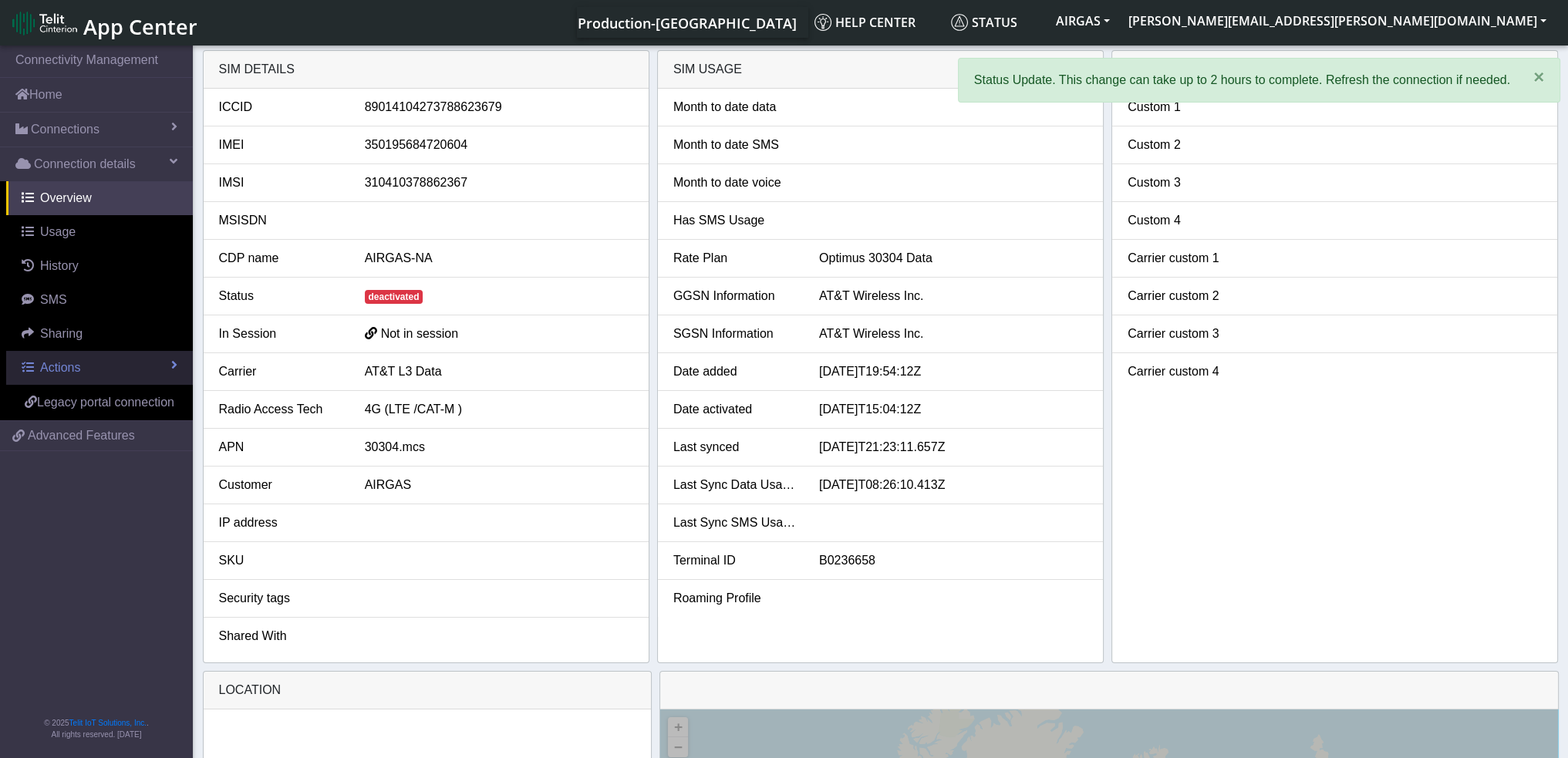
click at [105, 362] on link "Actions" at bounding box center [99, 368] width 187 height 34
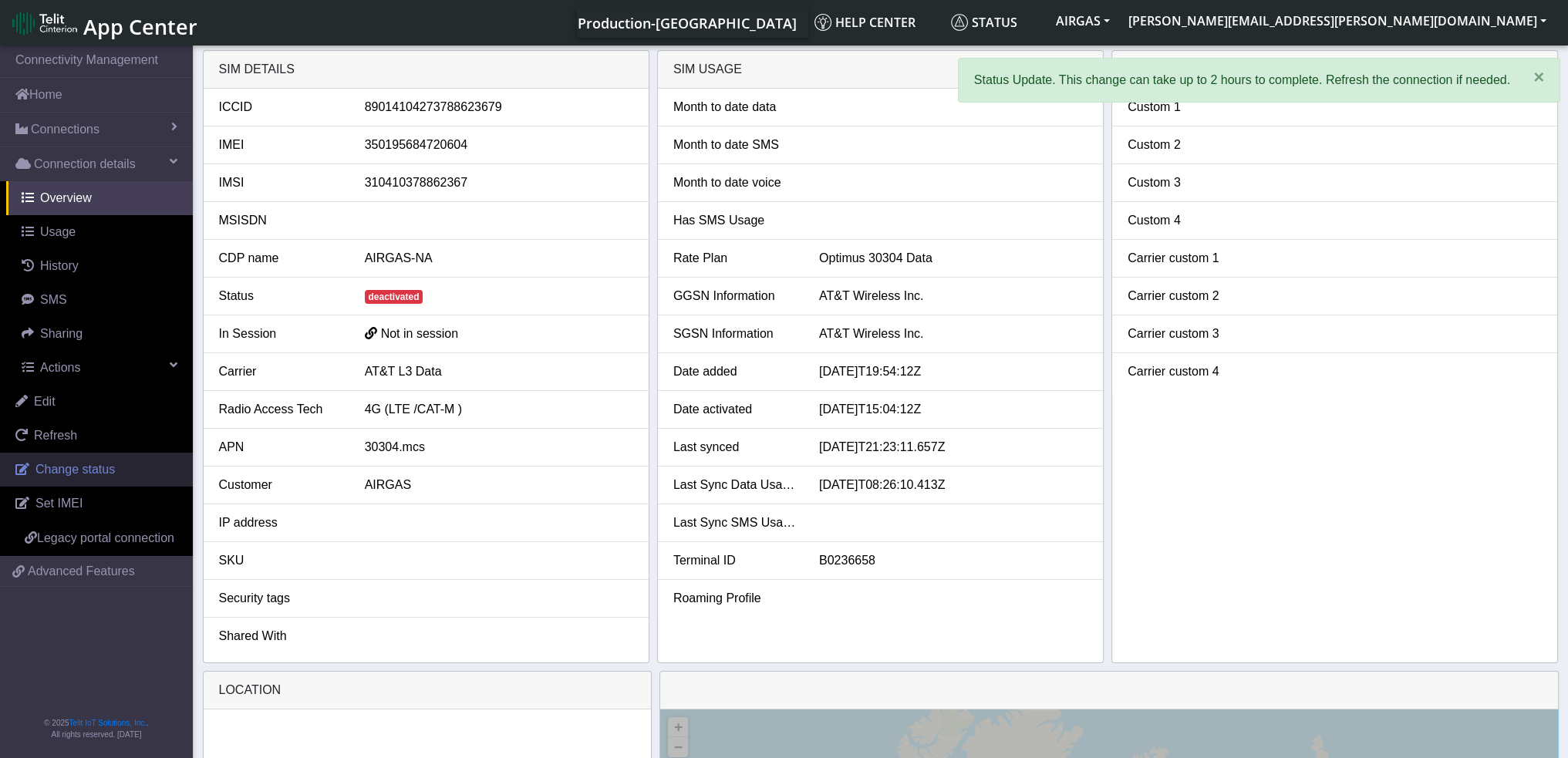
click at [75, 457] on link "Change status" at bounding box center [96, 470] width 192 height 34
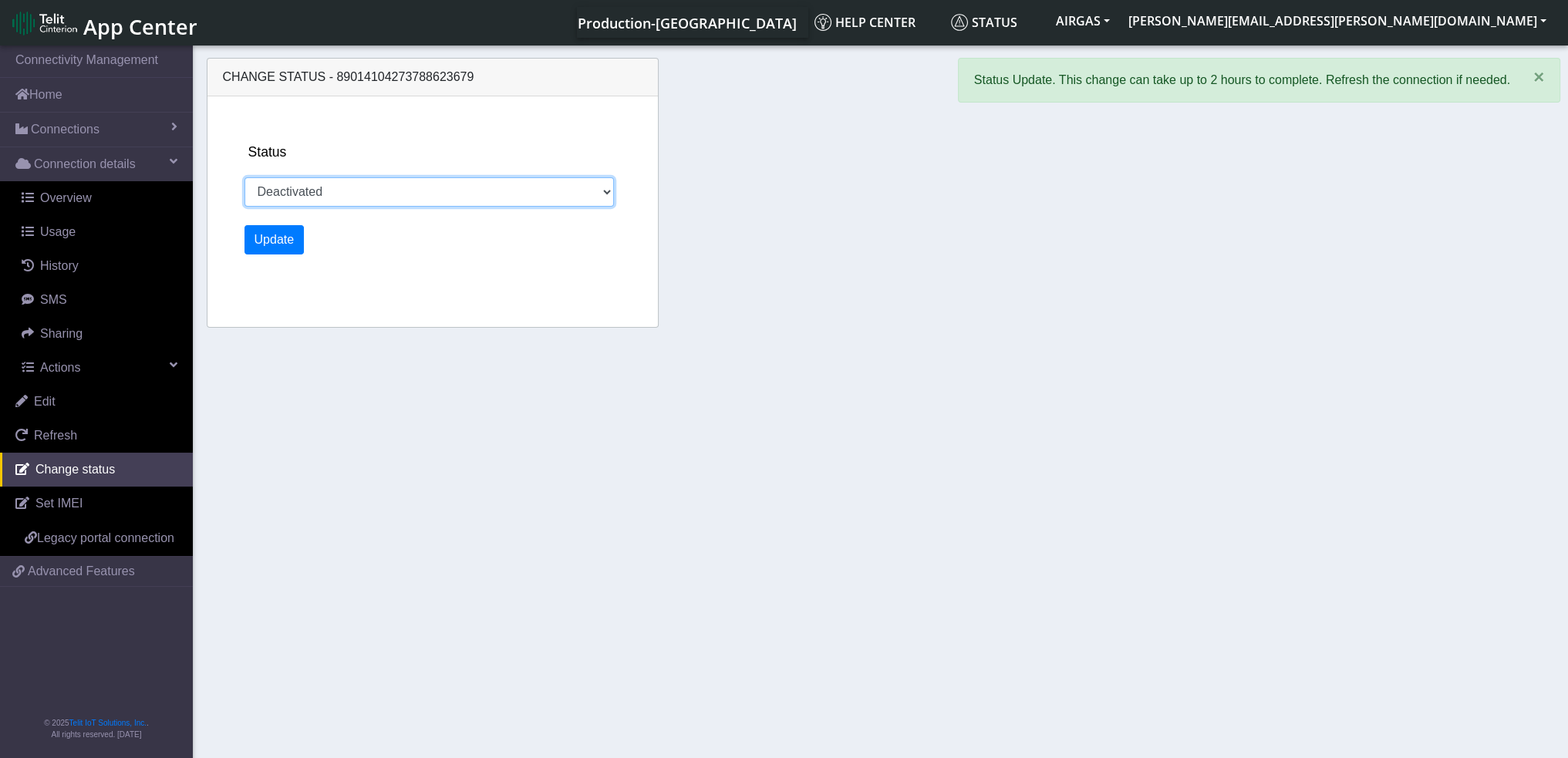
click at [305, 198] on select "Activated Deactivated" at bounding box center [430, 192] width 371 height 30
select select "activated"
click at [244, 177] on select "Activated Deactivated" at bounding box center [430, 192] width 371 height 30
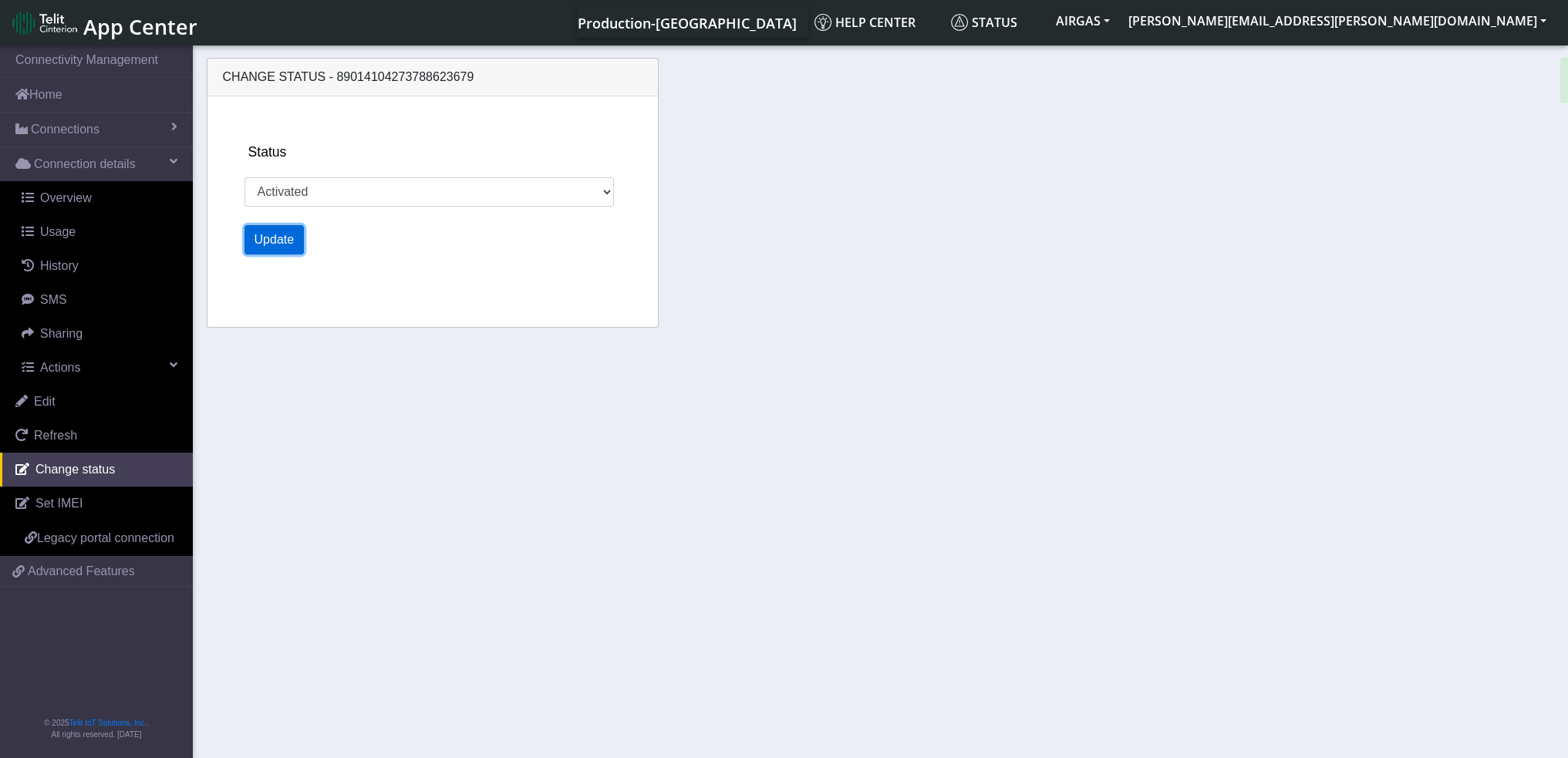
click at [281, 237] on button "Update" at bounding box center [274, 240] width 60 height 30
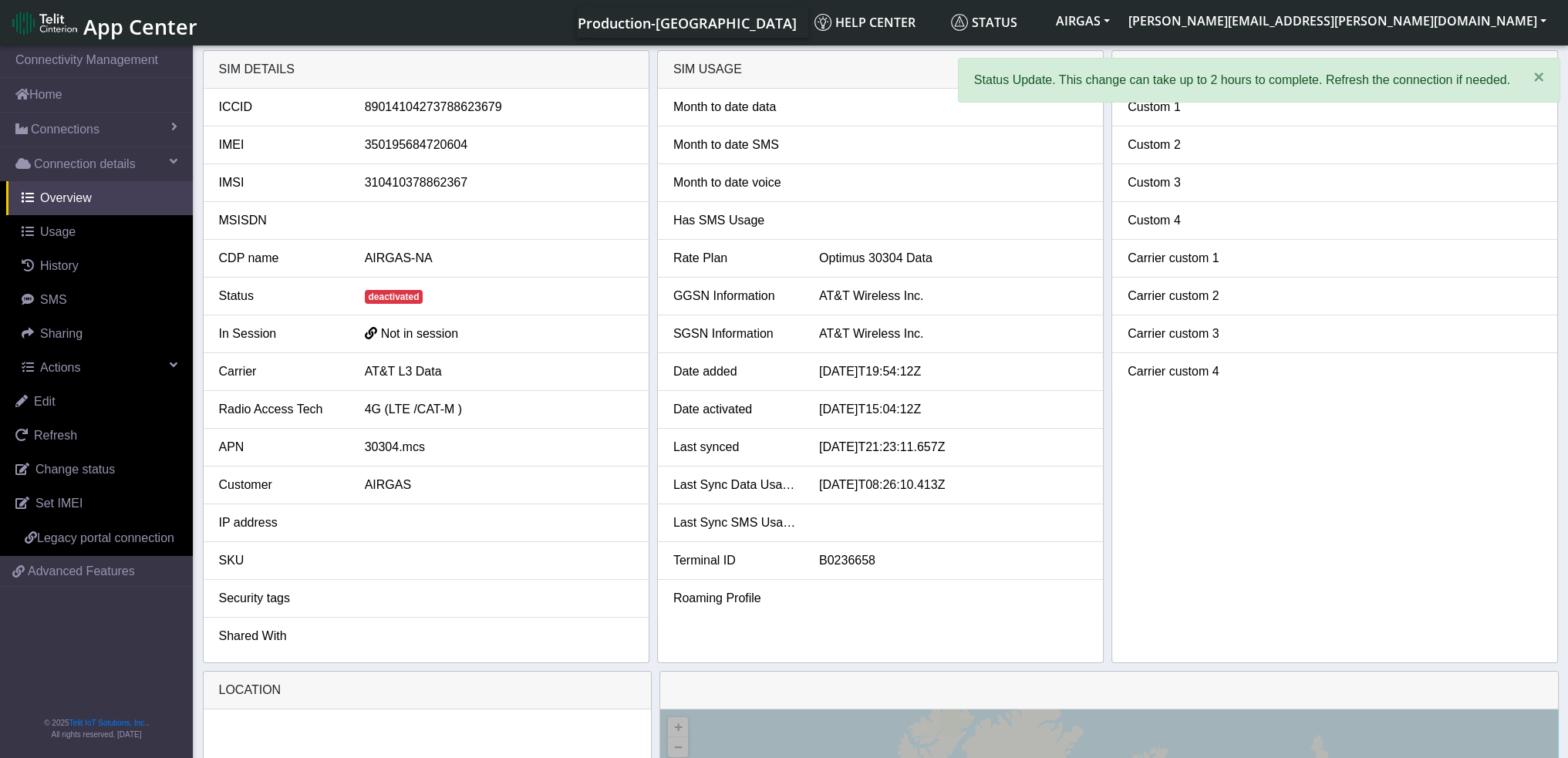
select select "deactivated"
